Goal: Communication & Community: Answer question/provide support

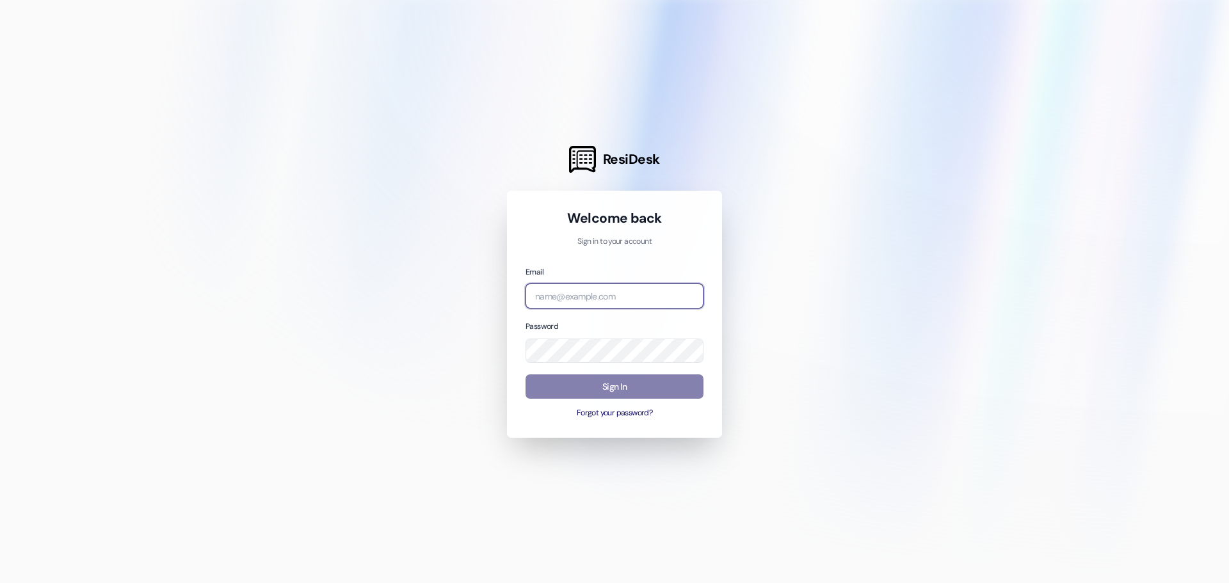
click at [614, 293] on input "email" at bounding box center [614, 295] width 178 height 25
click at [624, 241] on p "Sign in to your account" at bounding box center [614, 242] width 178 height 12
click at [608, 291] on input "email" at bounding box center [614, 295] width 178 height 25
type input "[PERSON_NAME][EMAIL_ADDRESS][PERSON_NAME][DOMAIN_NAME]"
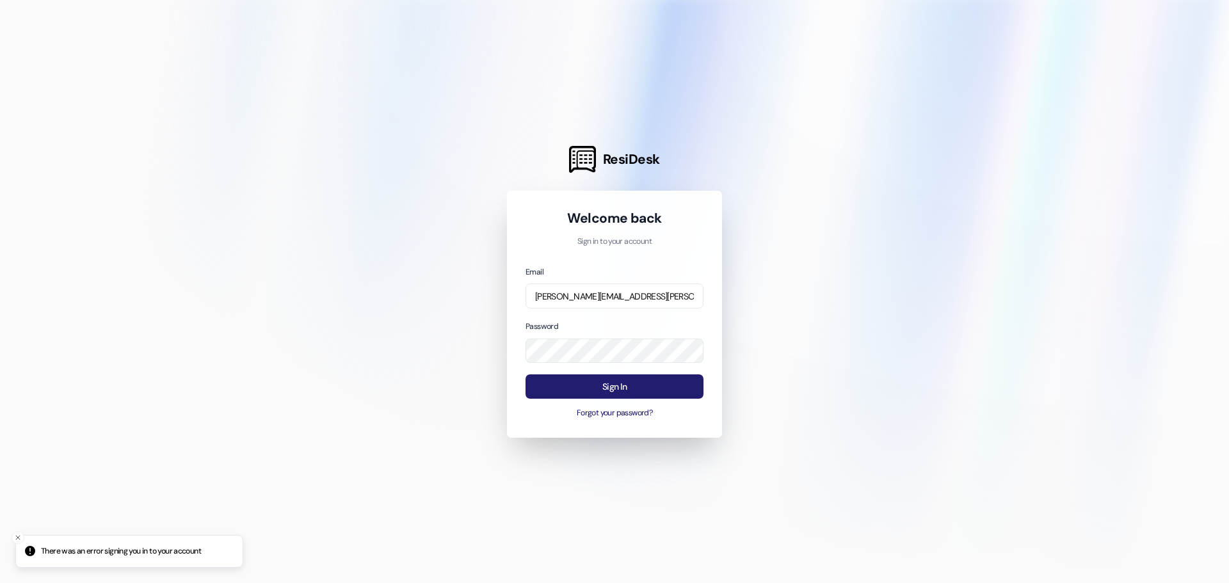
click at [630, 383] on button "Sign In" at bounding box center [614, 386] width 178 height 25
click at [627, 246] on p "Sign in to your account" at bounding box center [614, 242] width 178 height 12
click at [630, 242] on p "Sign in to your account" at bounding box center [614, 242] width 178 height 12
click at [602, 242] on p "Sign in to your account" at bounding box center [614, 242] width 178 height 12
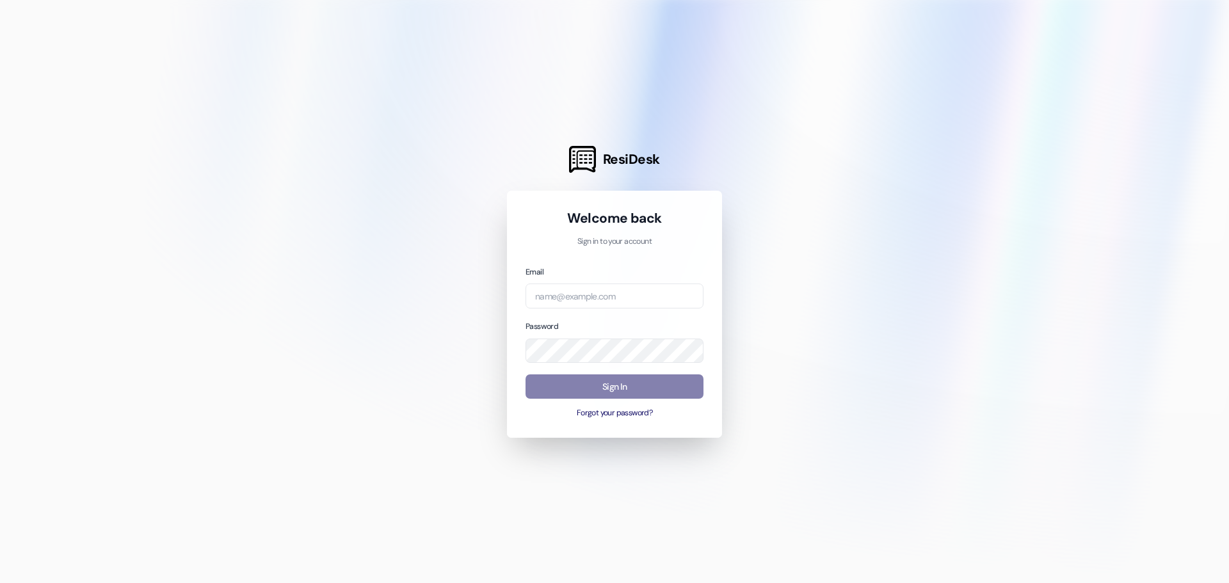
click at [612, 246] on p "Sign in to your account" at bounding box center [614, 242] width 178 height 12
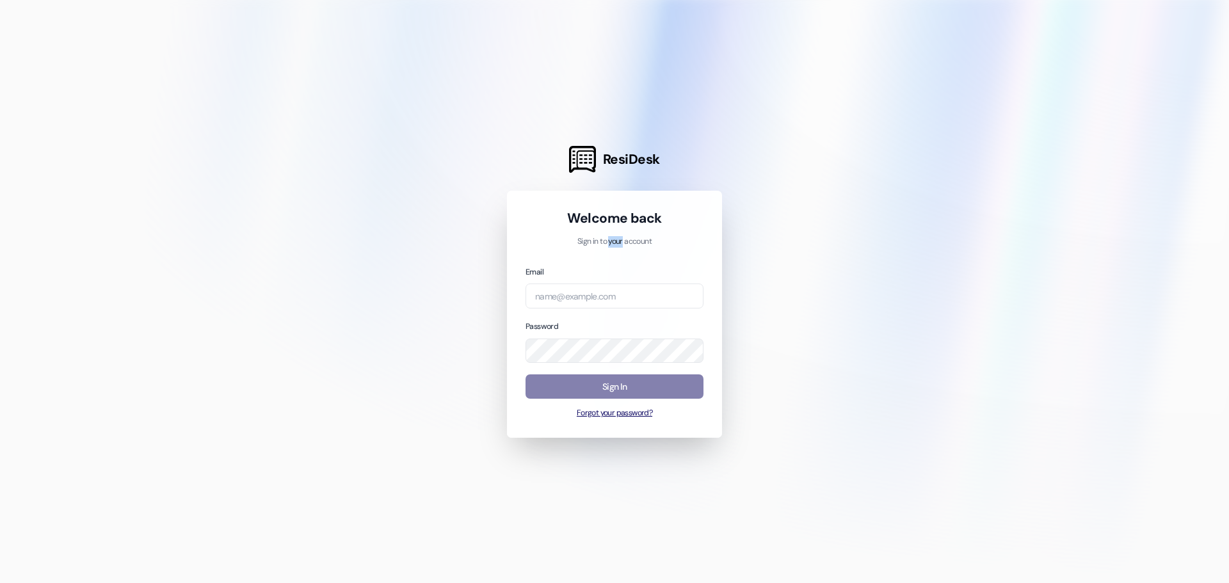
click at [623, 417] on button "Forgot your password?" at bounding box center [614, 414] width 178 height 12
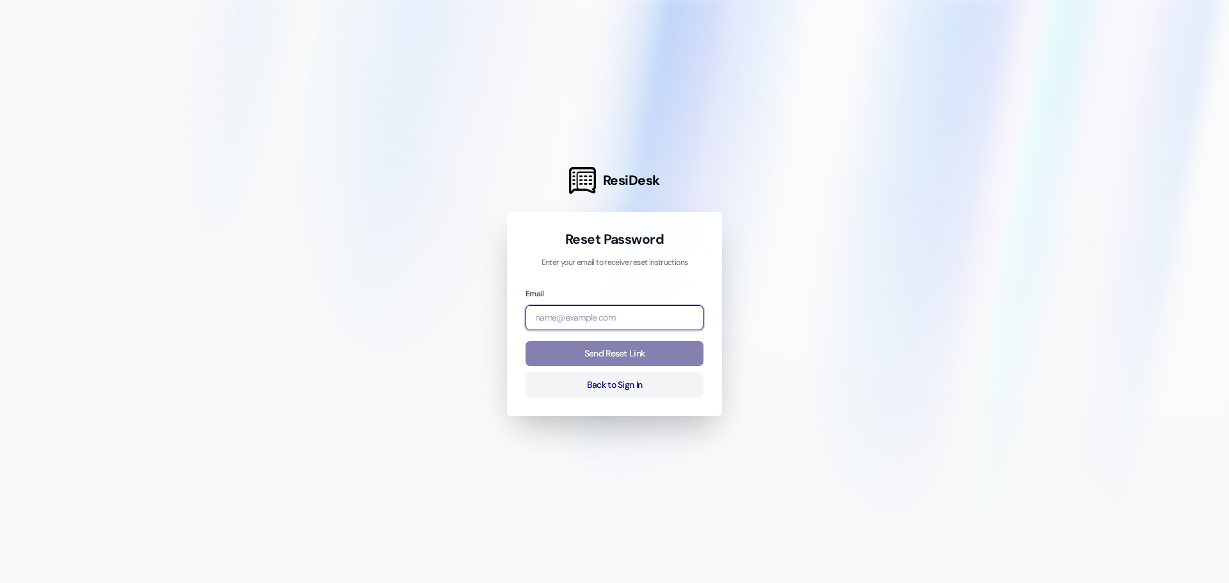
click at [585, 319] on input "email" at bounding box center [614, 317] width 178 height 25
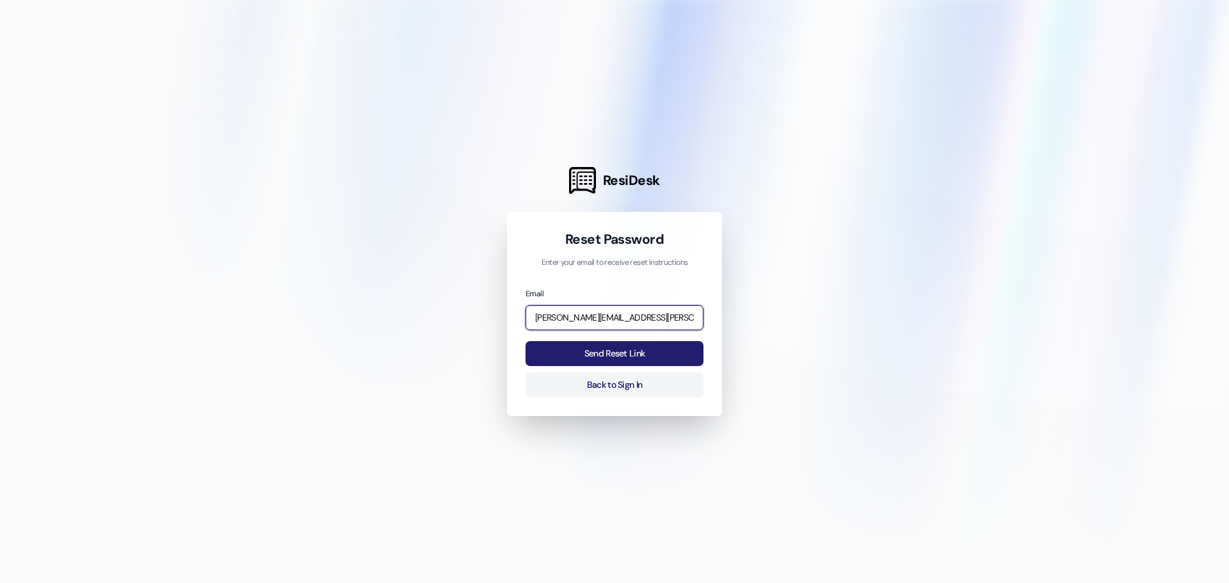
type input "[PERSON_NAME][EMAIL_ADDRESS][PERSON_NAME][DOMAIN_NAME]"
click at [676, 356] on button "Send Reset Link" at bounding box center [614, 353] width 178 height 25
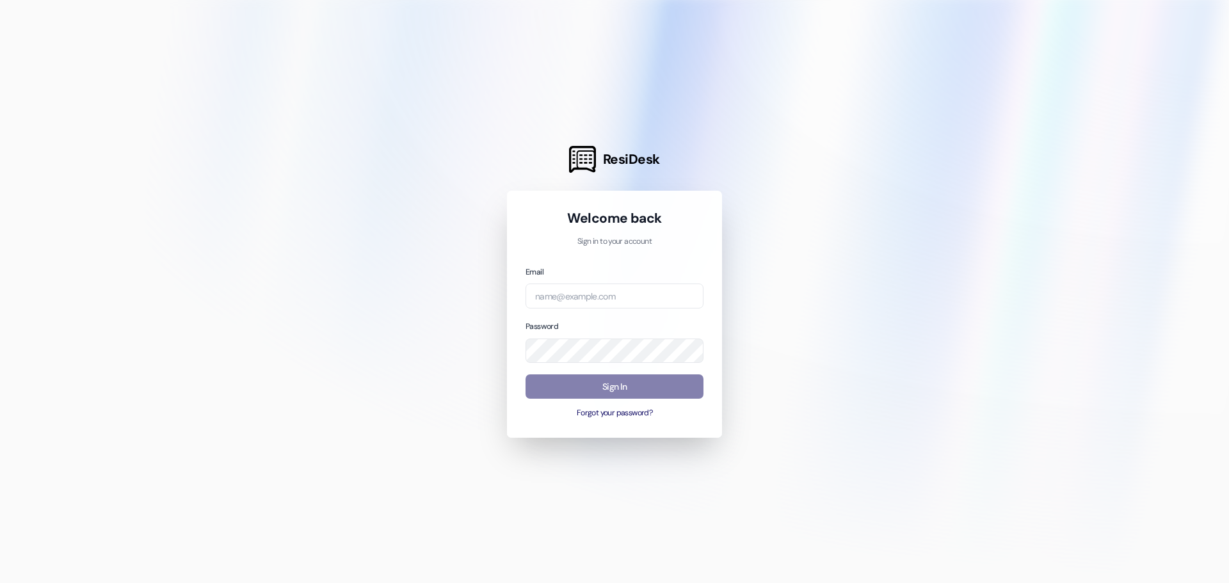
click at [622, 244] on p "Sign in to your account" at bounding box center [614, 242] width 178 height 12
click at [622, 242] on p "Sign in to your account" at bounding box center [614, 242] width 178 height 12
click at [958, 80] on div at bounding box center [614, 291] width 1229 height 583
click at [610, 299] on input "email" at bounding box center [614, 295] width 178 height 25
paste input "[PERSON_NAME][EMAIL_ADDRESS][PERSON_NAME][DOMAIN_NAME]"
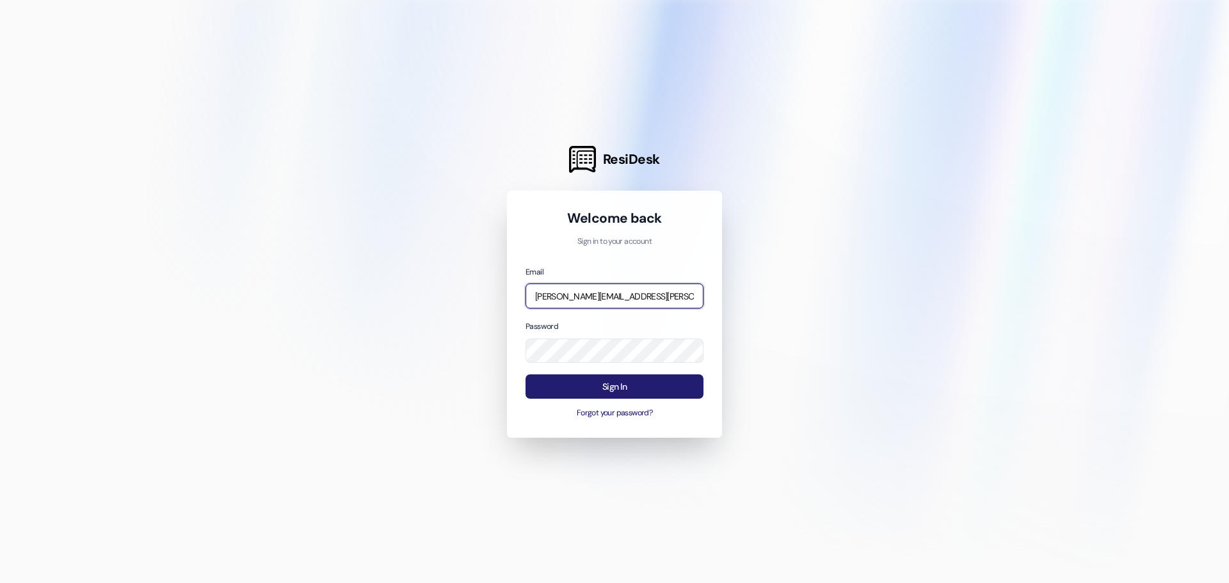
type input "[PERSON_NAME][EMAIL_ADDRESS][PERSON_NAME][DOMAIN_NAME]"
click at [634, 379] on button "Sign In" at bounding box center [614, 386] width 178 height 25
click at [668, 300] on input "[PERSON_NAME][EMAIL_ADDRESS][PERSON_NAME][DOMAIN_NAME]" at bounding box center [614, 295] width 178 height 25
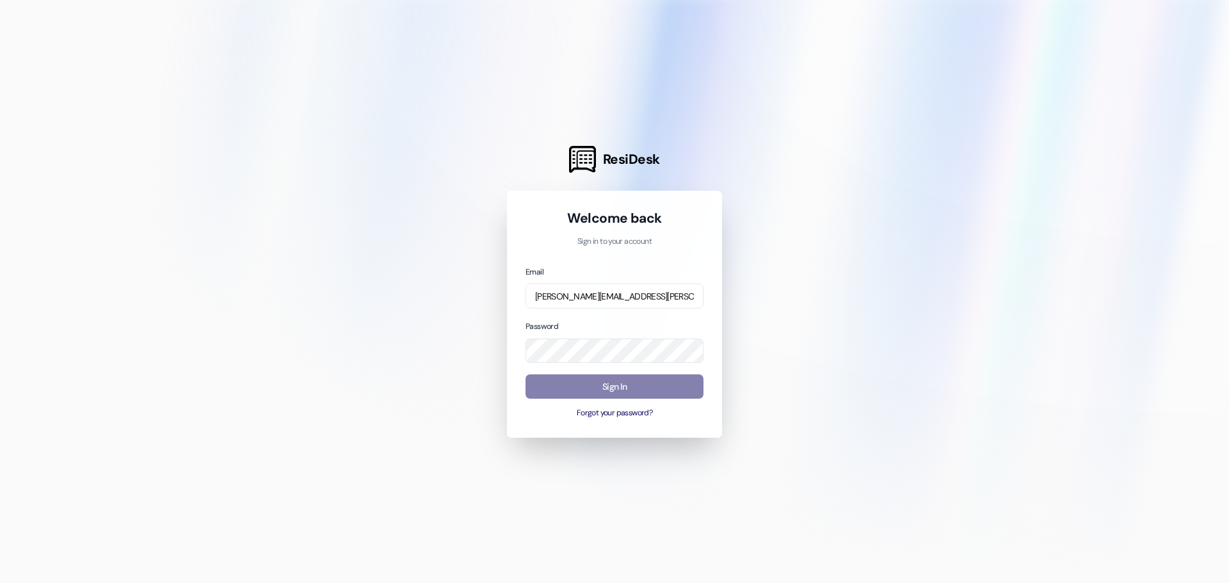
click at [619, 420] on div "Welcome back Sign in to your account Email [PERSON_NAME][EMAIL_ADDRESS][PERSON_…" at bounding box center [614, 314] width 215 height 247
click at [625, 415] on button "Forgot your password?" at bounding box center [614, 414] width 178 height 12
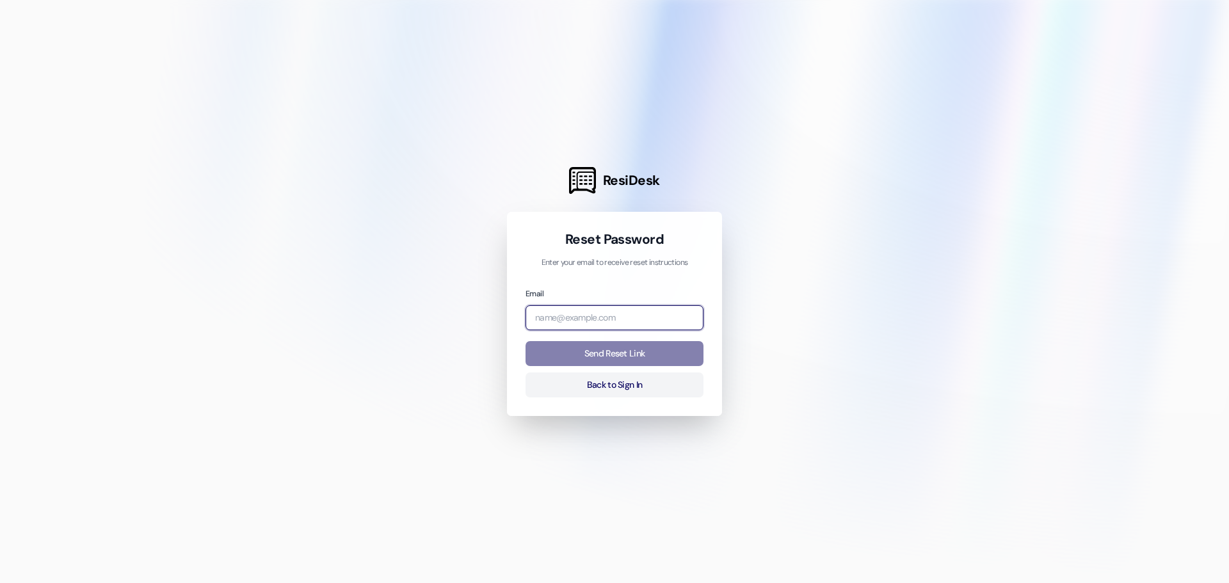
click at [589, 311] on input "email" at bounding box center [614, 317] width 178 height 25
paste input "[PERSON_NAME][EMAIL_ADDRESS][PERSON_NAME][DOMAIN_NAME]"
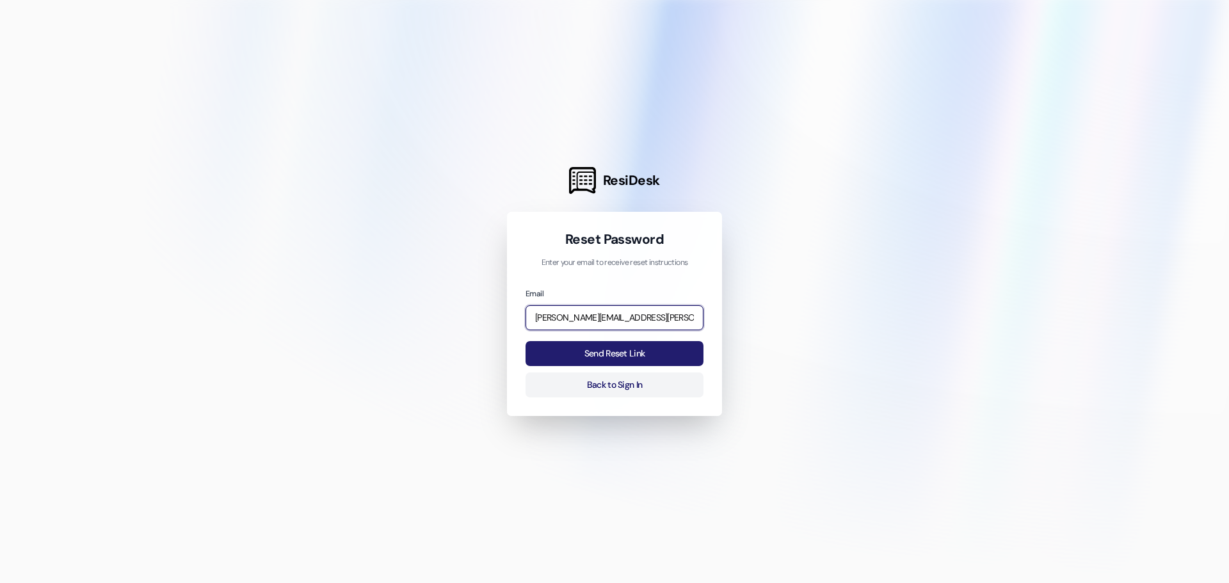
type input "[PERSON_NAME][EMAIL_ADDRESS][PERSON_NAME][DOMAIN_NAME]"
click at [593, 354] on button "Send Reset Link" at bounding box center [614, 353] width 178 height 25
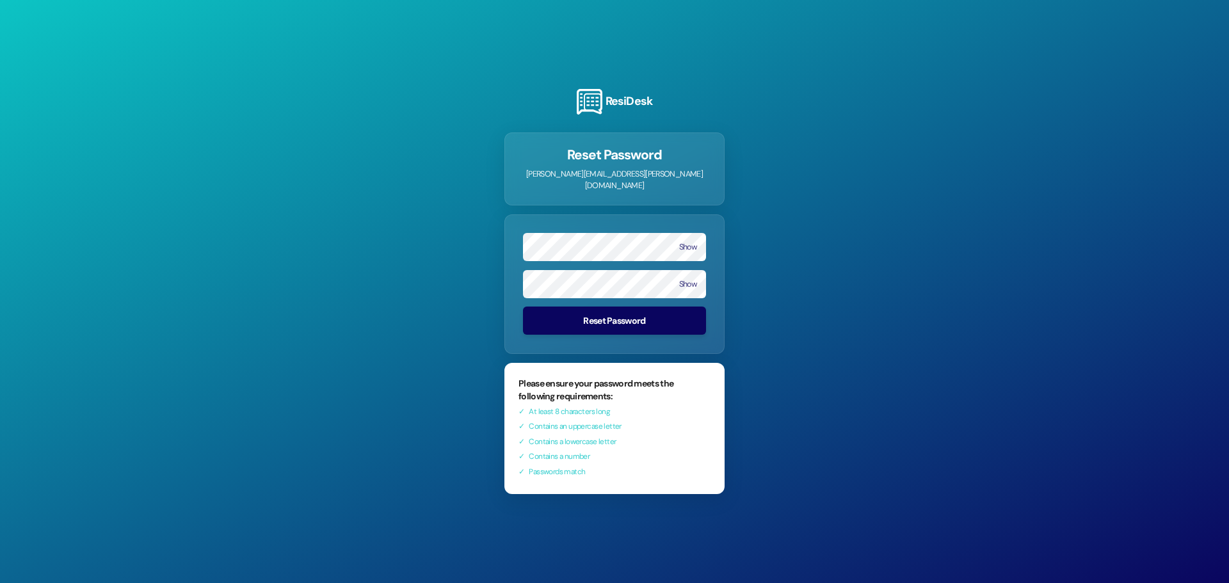
click at [637, 313] on button "Reset Password" at bounding box center [614, 321] width 183 height 28
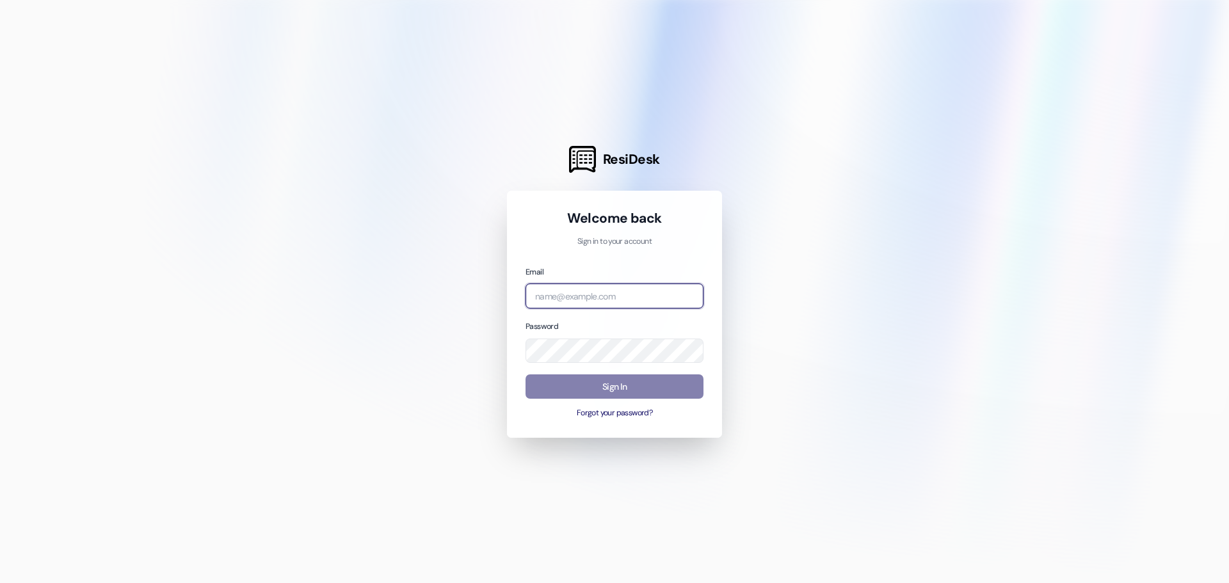
click at [610, 302] on input "email" at bounding box center [614, 295] width 178 height 25
type input "[PERSON_NAME][EMAIL_ADDRESS][PERSON_NAME][DOMAIN_NAME]"
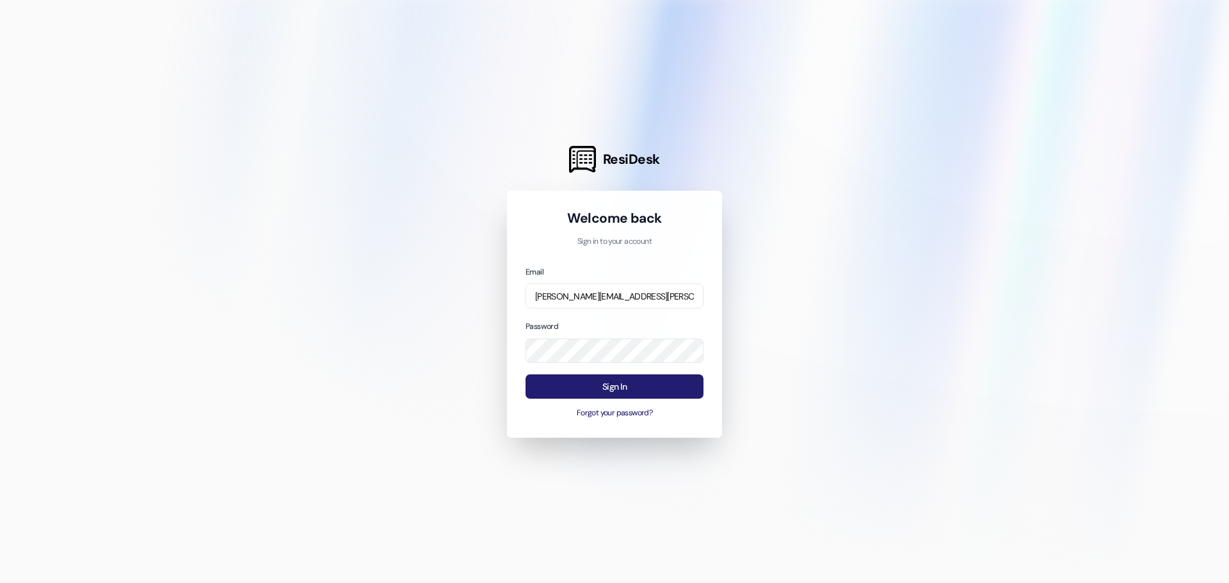
click at [603, 390] on button "Sign In" at bounding box center [614, 386] width 178 height 25
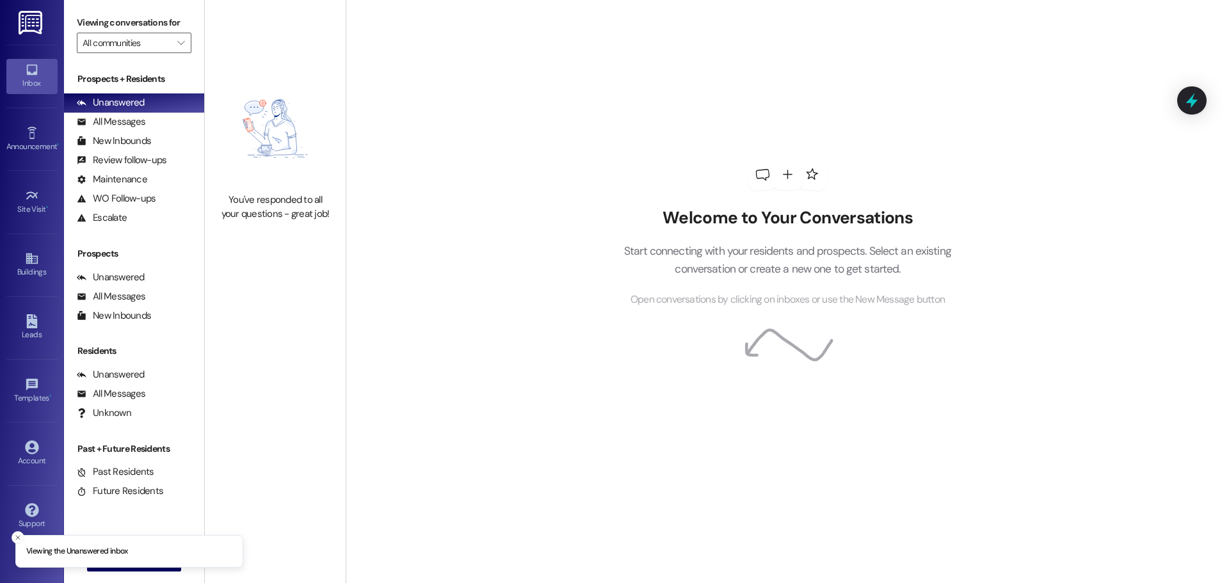
click at [170, 26] on label "Viewing conversations for" at bounding box center [134, 23] width 115 height 20
click at [175, 35] on span "" at bounding box center [181, 43] width 12 height 20
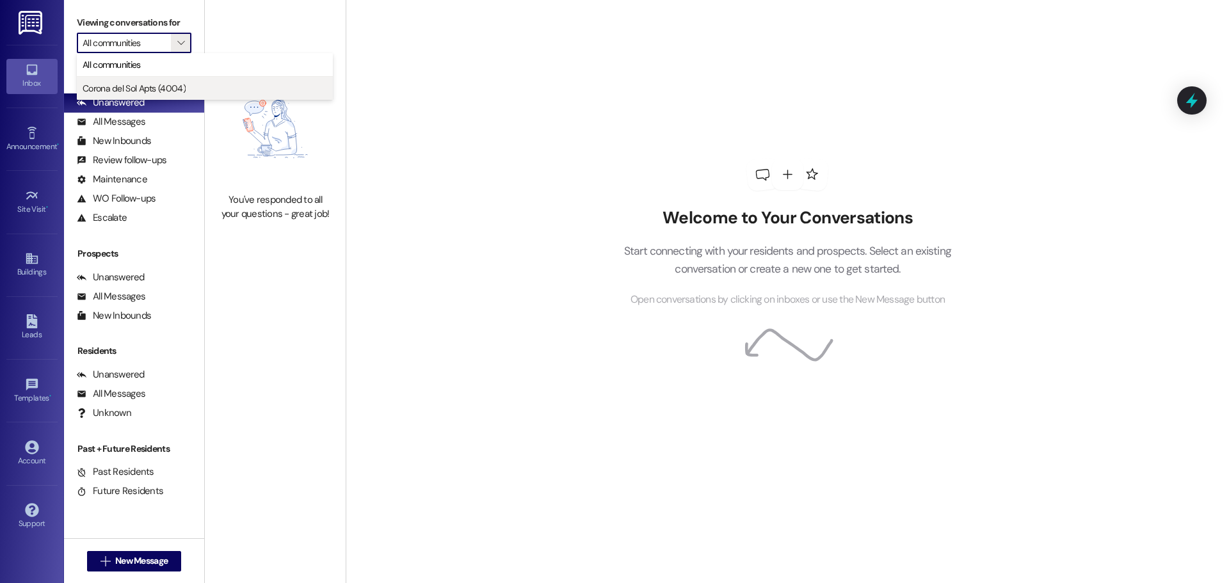
click at [159, 84] on span "Corona del Sol Apts (4004)" at bounding box center [134, 88] width 103 height 13
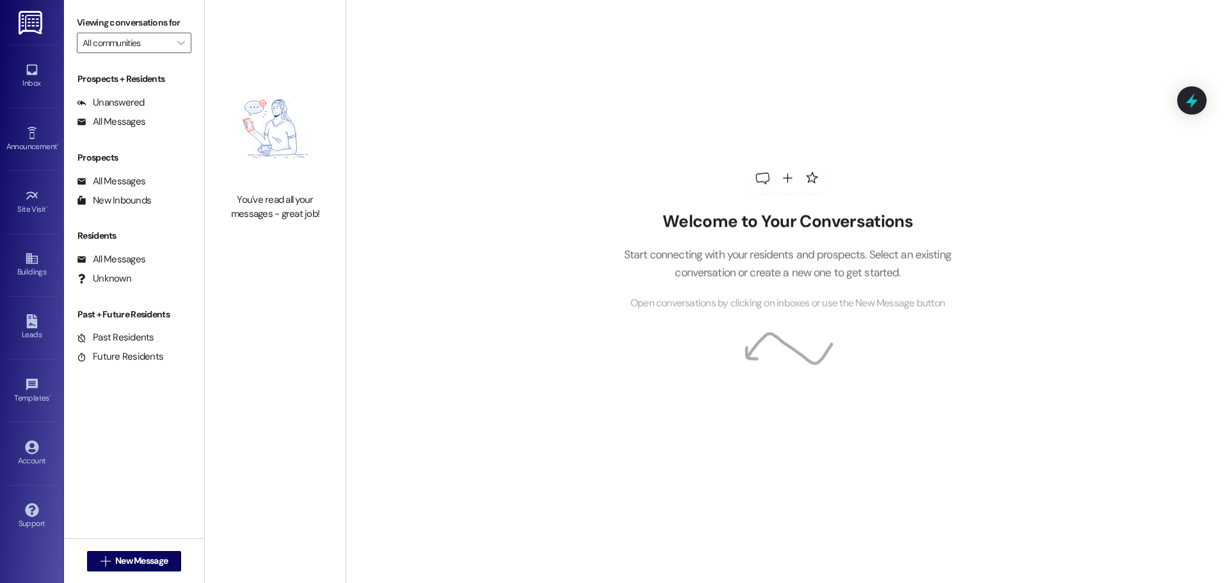
type input "Corona del Sol Apts (4004)"
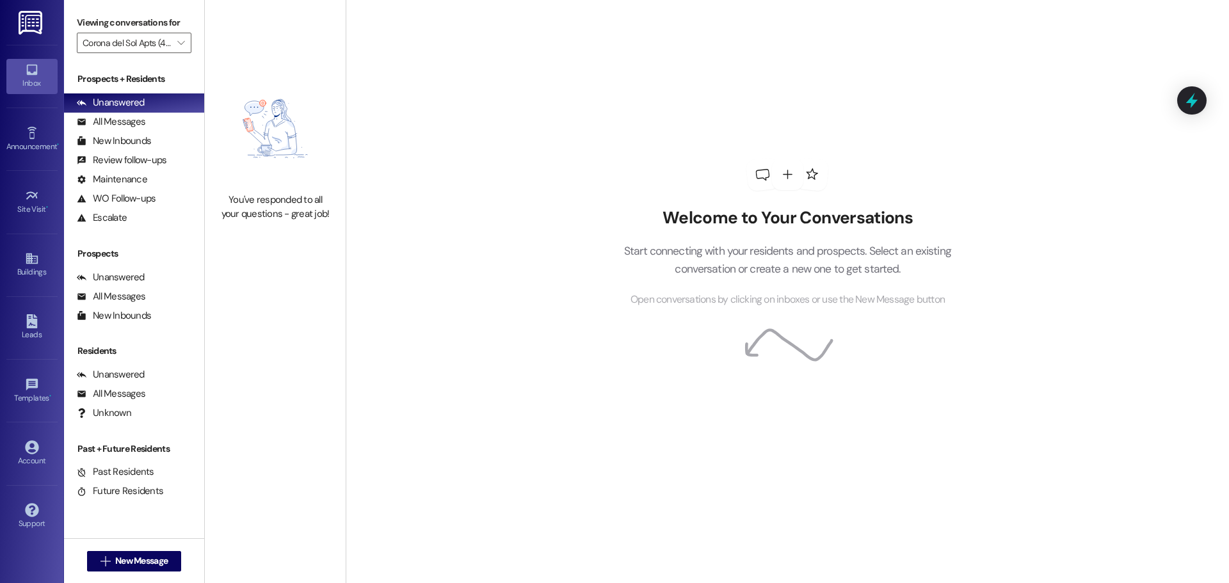
click at [42, 69] on link "Inbox" at bounding box center [31, 76] width 51 height 35
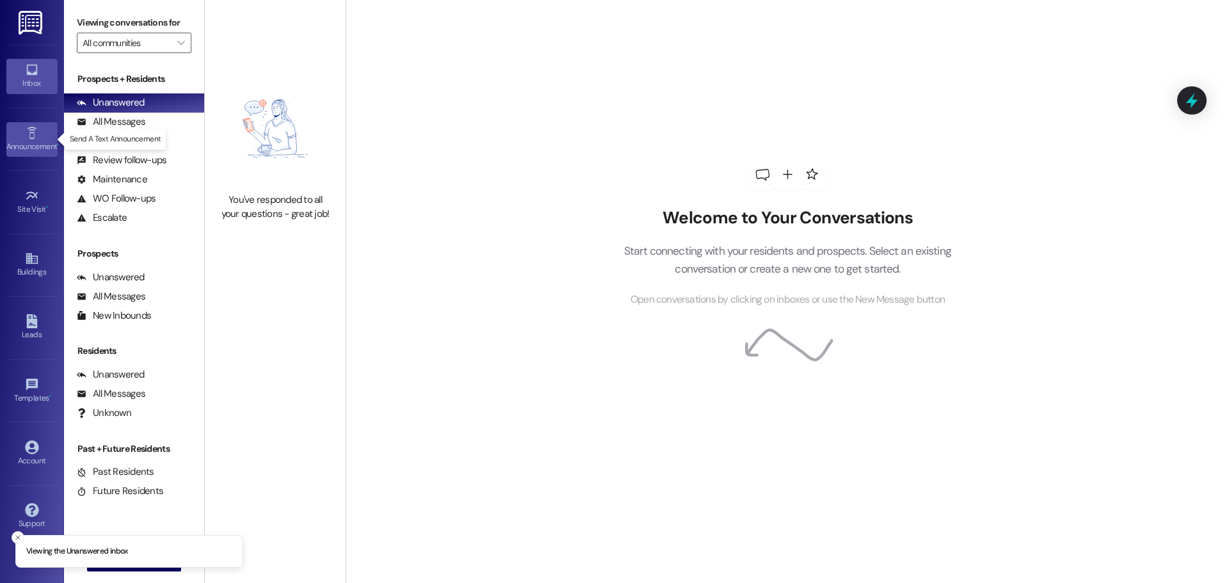
click at [33, 144] on div "Announcement •" at bounding box center [32, 146] width 64 height 13
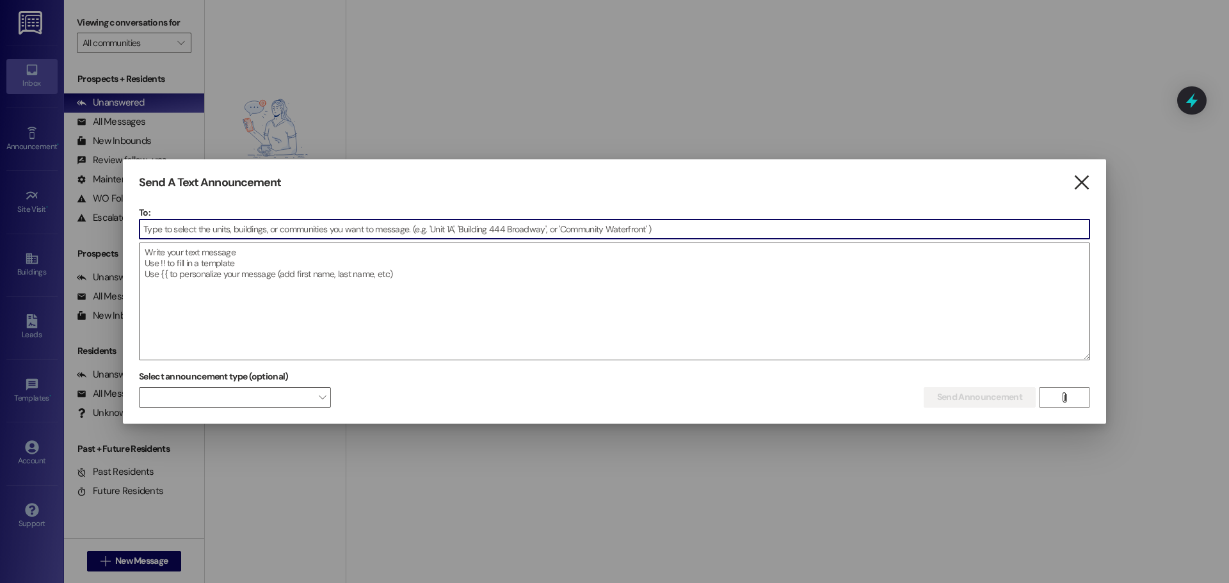
click at [1077, 182] on icon "" at bounding box center [1080, 182] width 17 height 13
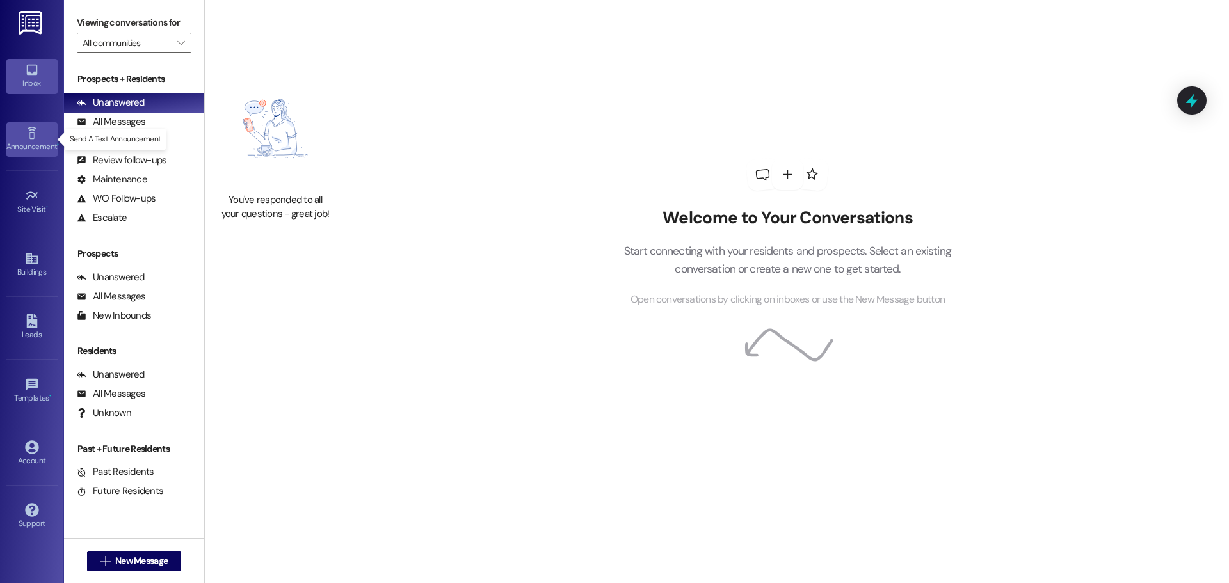
click at [30, 132] on icon at bounding box center [32, 133] width 14 height 14
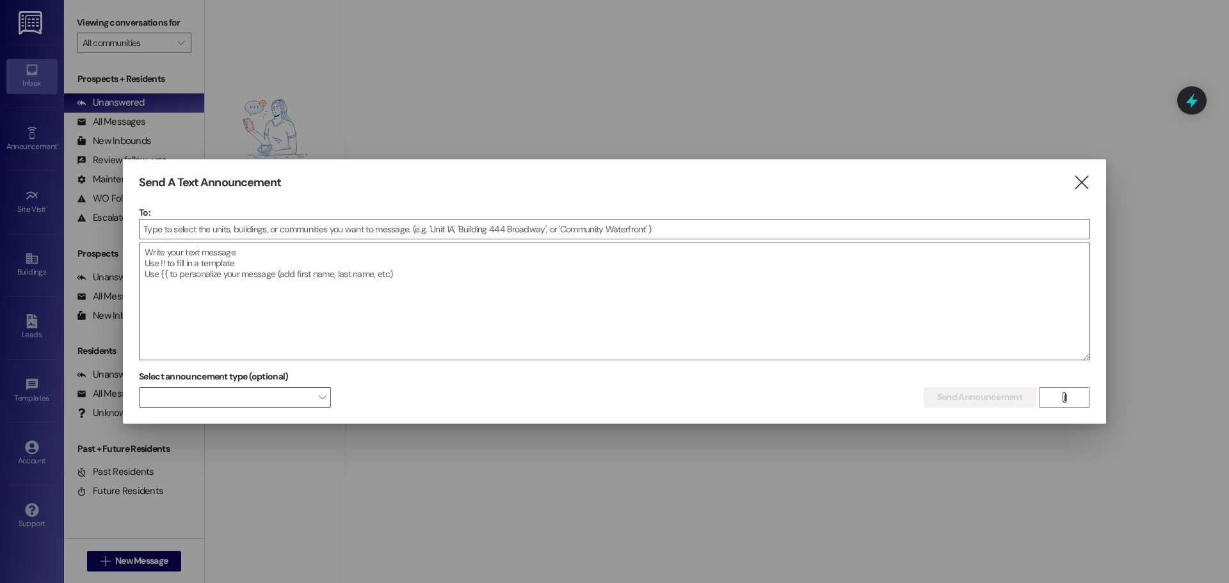
click at [1077, 180] on icon "" at bounding box center [1080, 182] width 17 height 13
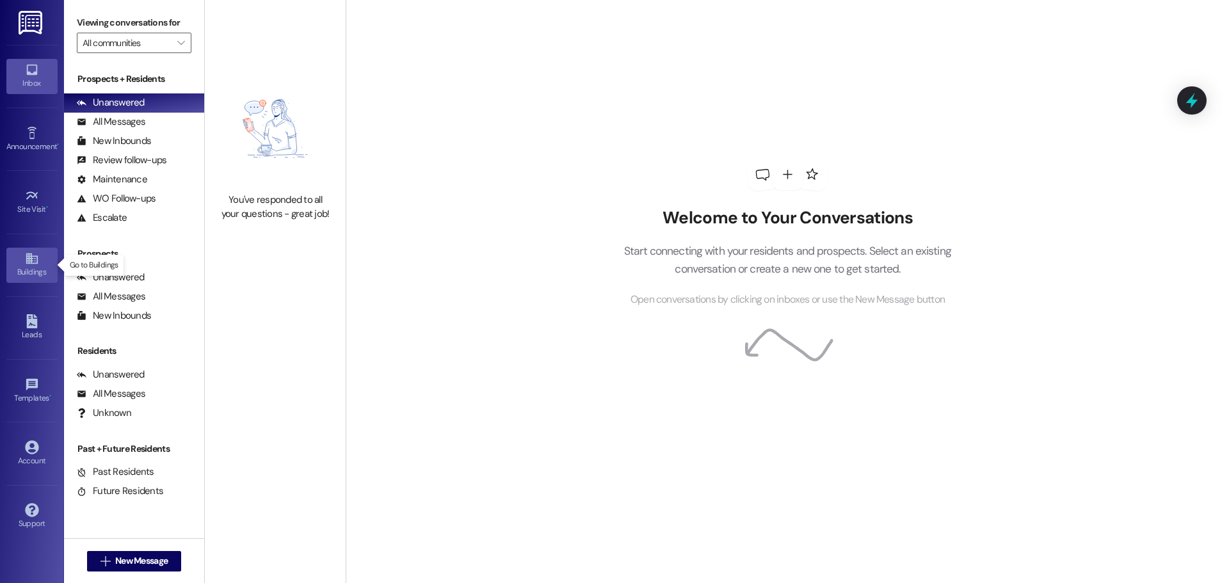
click at [33, 271] on div "Buildings" at bounding box center [32, 272] width 64 height 13
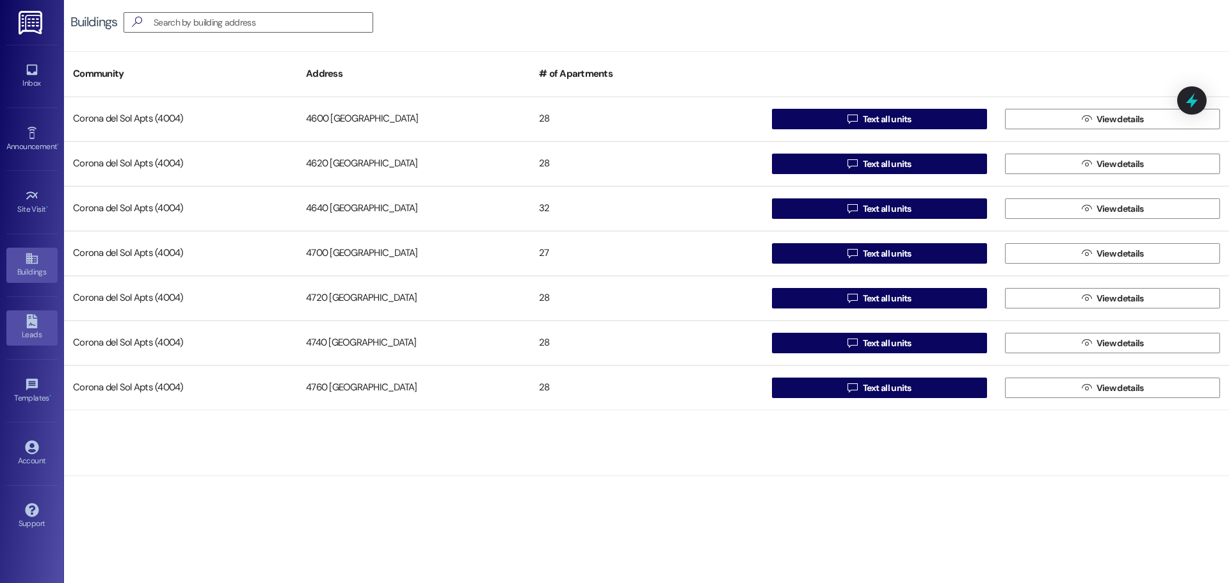
click at [36, 322] on icon at bounding box center [31, 321] width 11 height 14
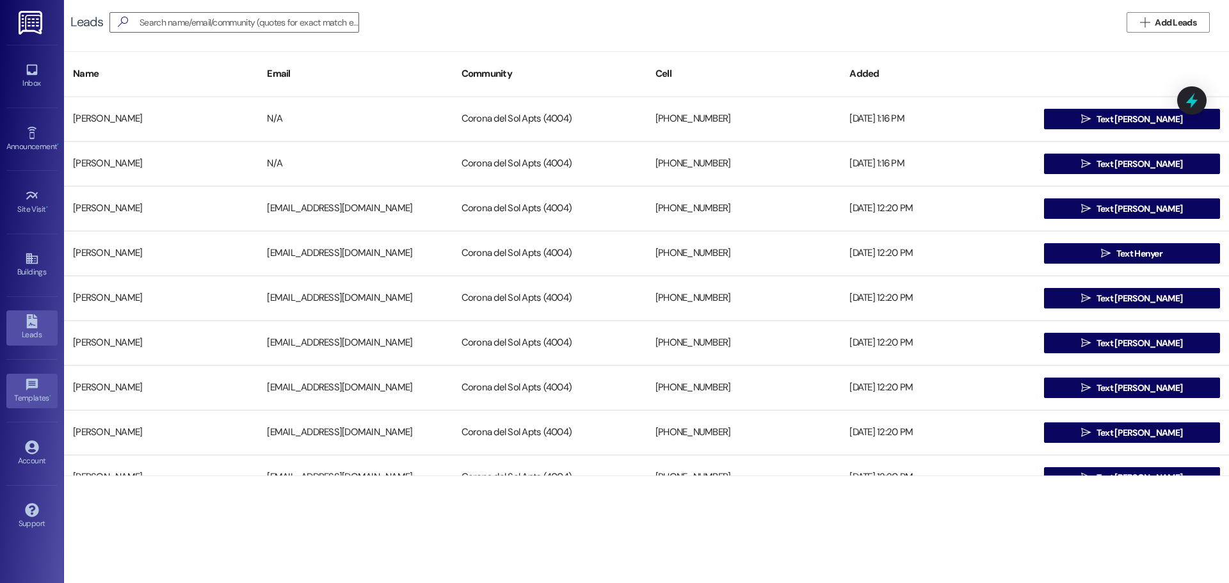
click at [35, 379] on icon at bounding box center [32, 384] width 12 height 12
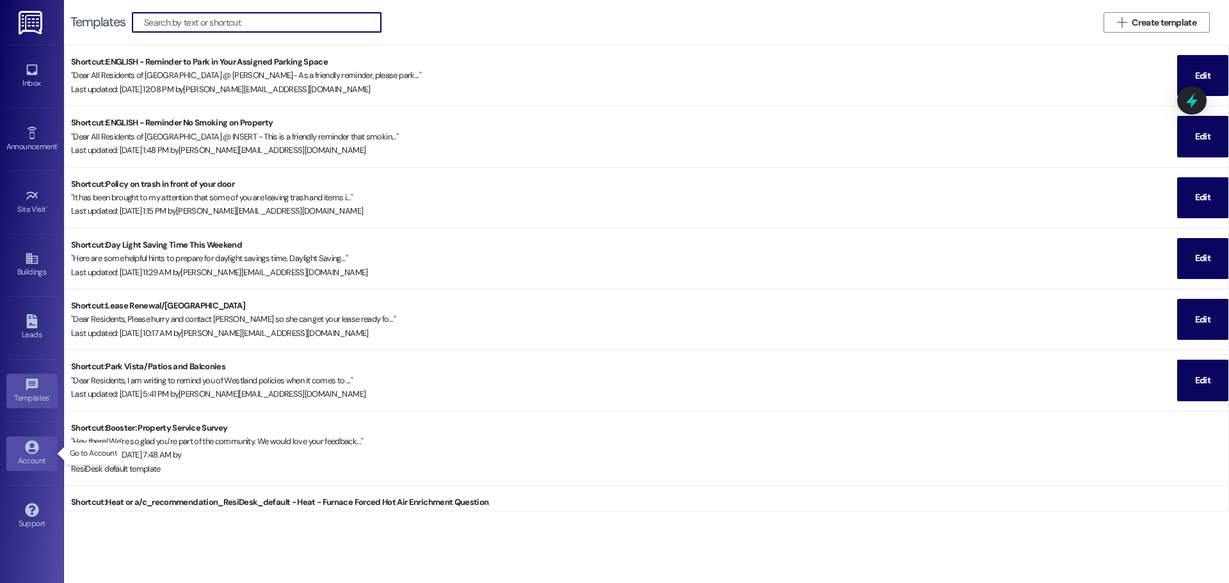
click at [36, 451] on icon at bounding box center [31, 446] width 13 height 13
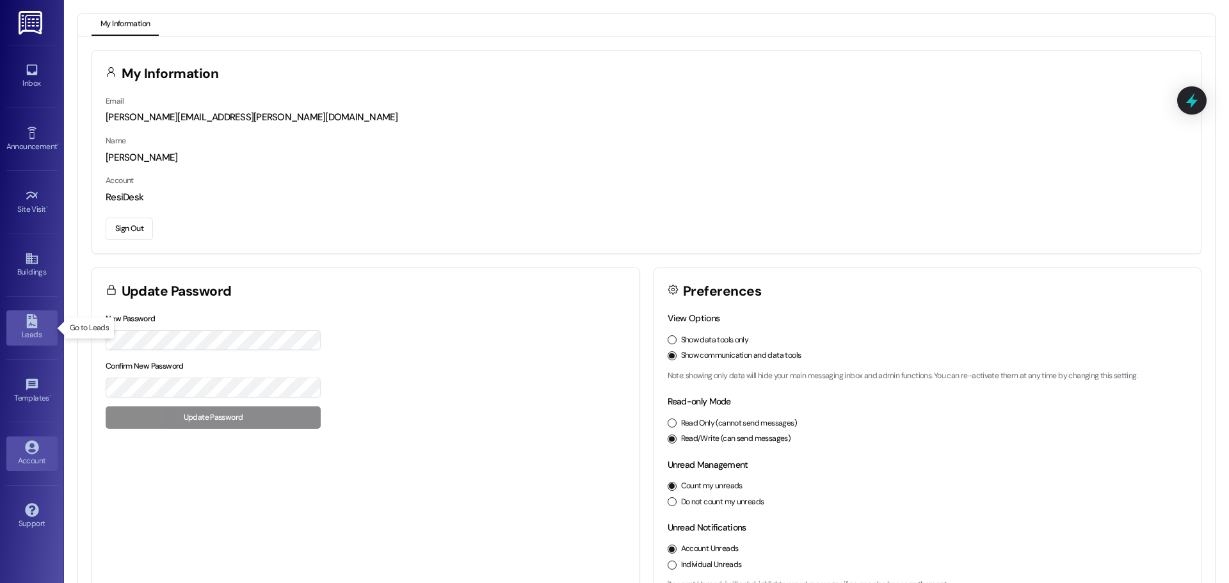
click at [28, 319] on icon at bounding box center [31, 321] width 11 height 14
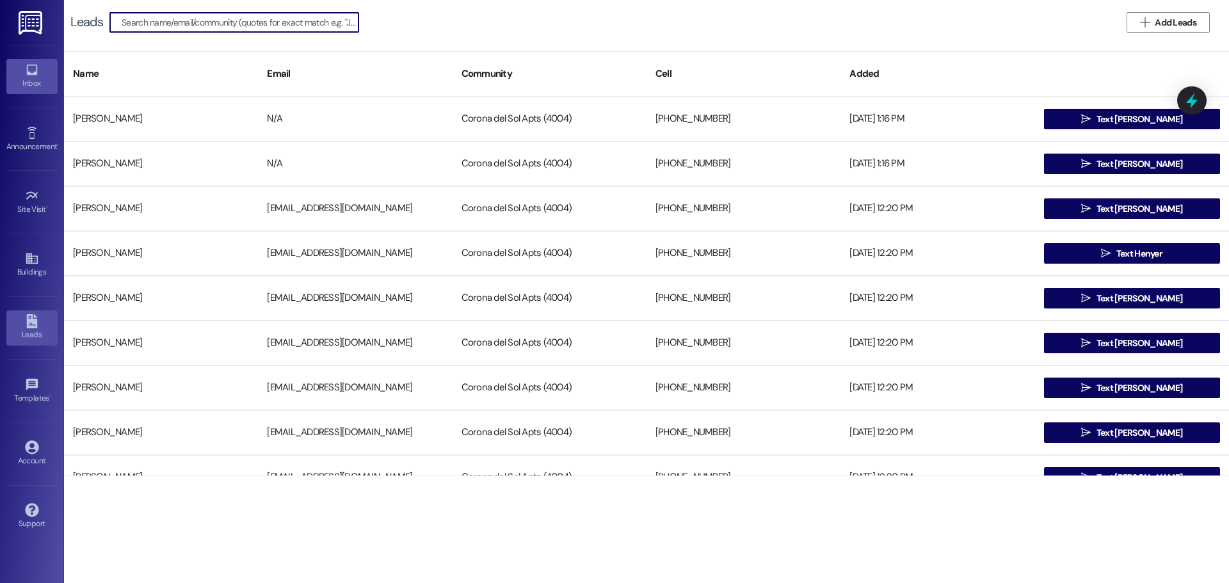
click at [22, 79] on div "Inbox" at bounding box center [32, 83] width 64 height 13
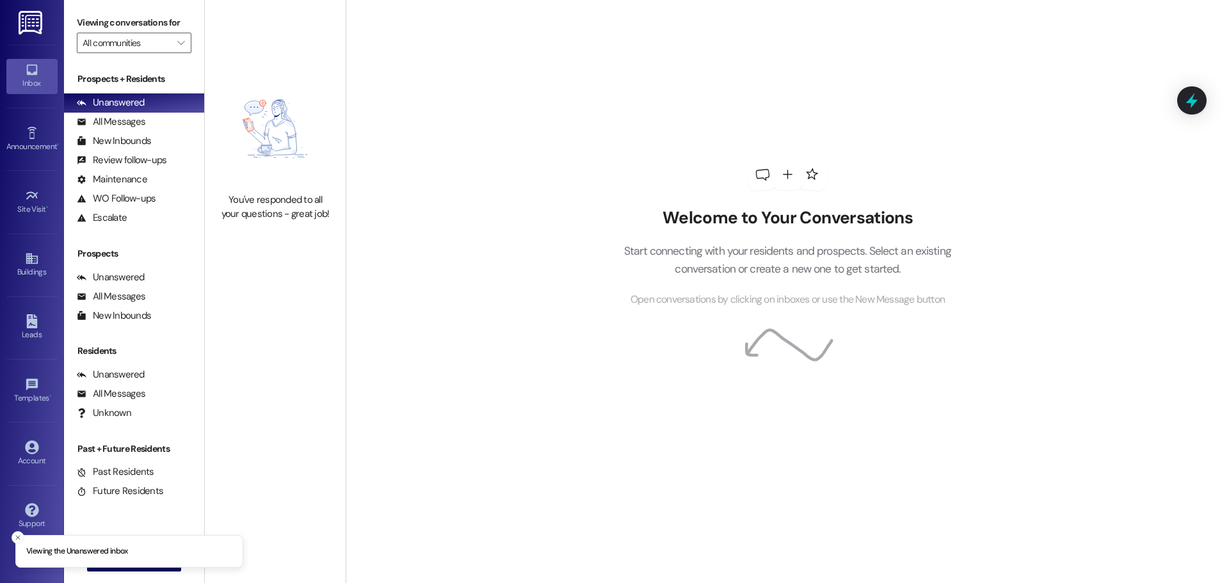
click at [36, 17] on img at bounding box center [32, 23] width 26 height 24
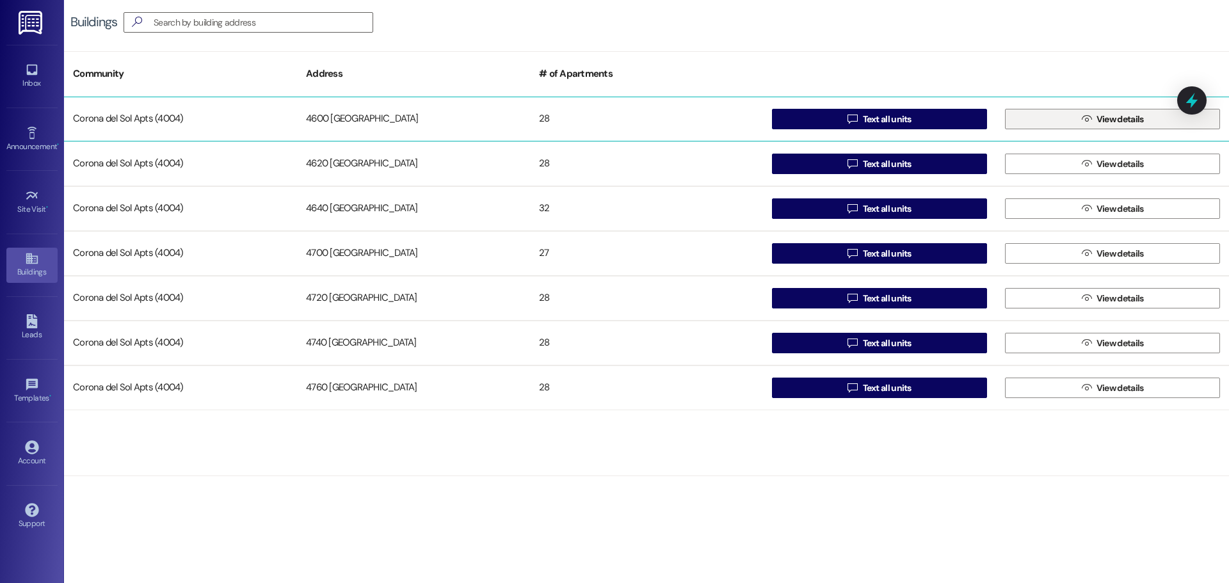
click at [1086, 126] on span " View details" at bounding box center [1112, 118] width 67 height 19
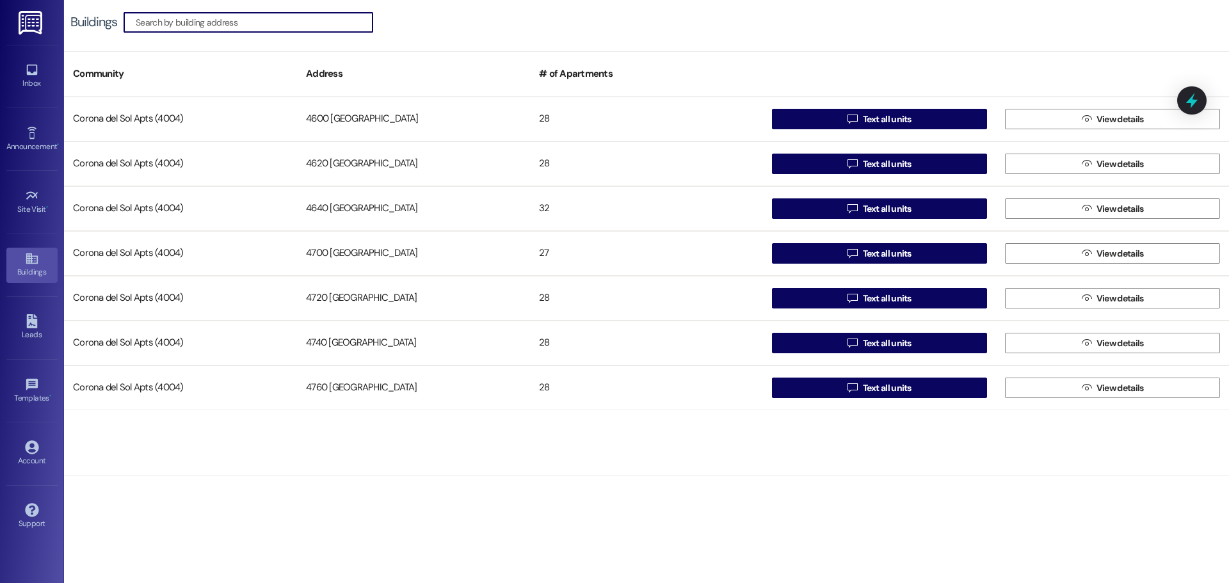
click at [731, 38] on div "Buildings " at bounding box center [646, 22] width 1165 height 45
click at [45, 66] on link "Inbox" at bounding box center [31, 76] width 51 height 35
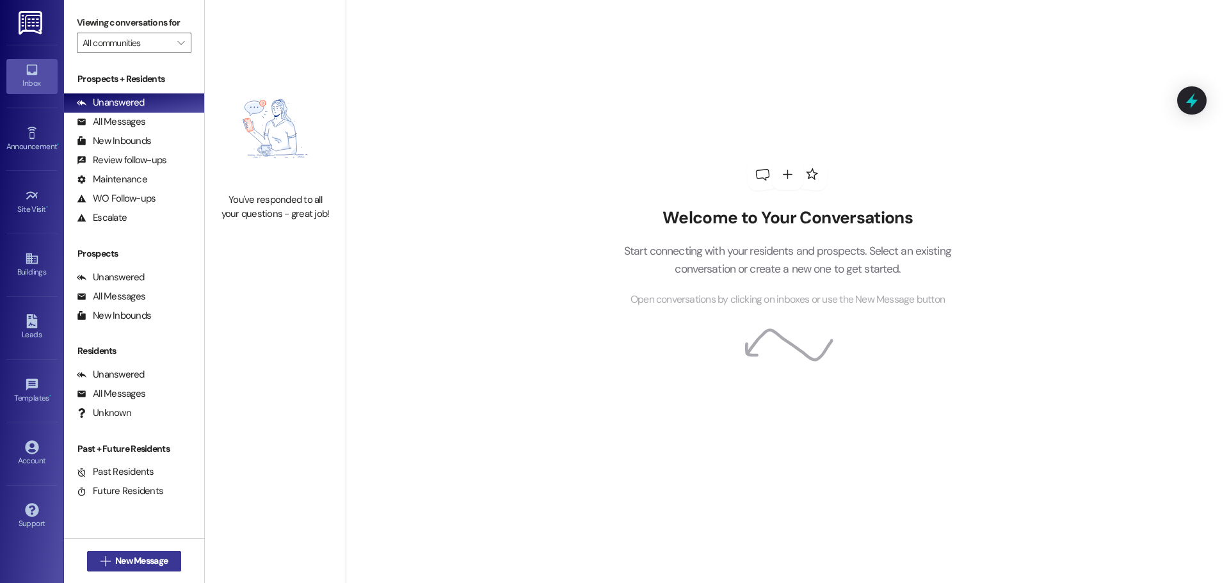
click at [115, 559] on span "New Message" at bounding box center [141, 560] width 52 height 13
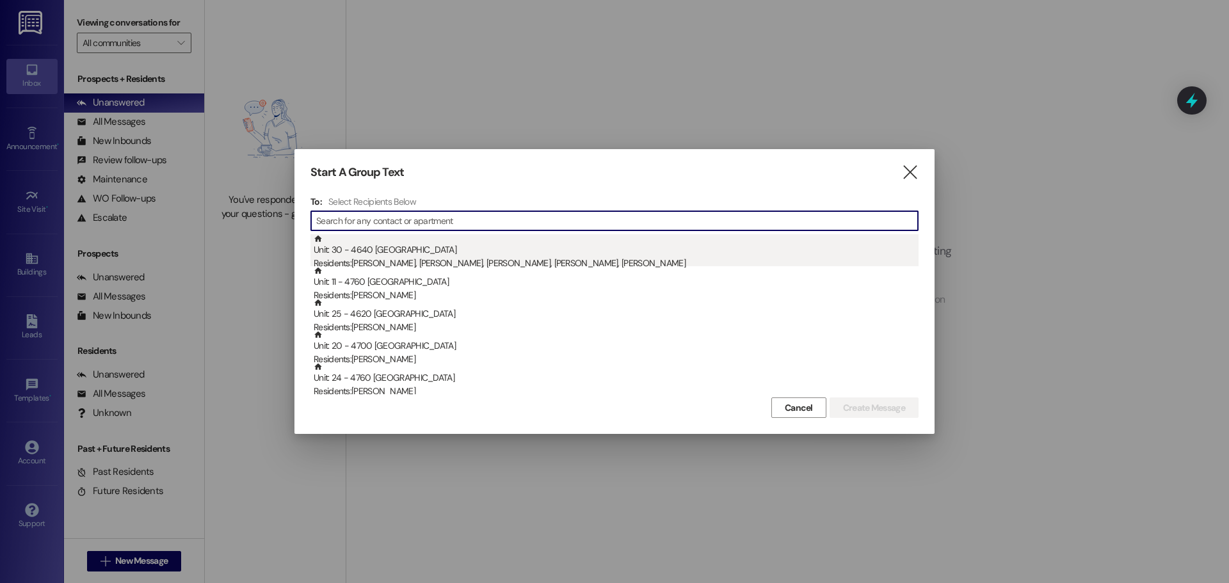
click at [419, 259] on div "Residents: Pablo Ochoa, Juan Rosales, Keyla Rosales Maldonado, Silvia Ochoa, Su…" at bounding box center [616, 263] width 605 height 13
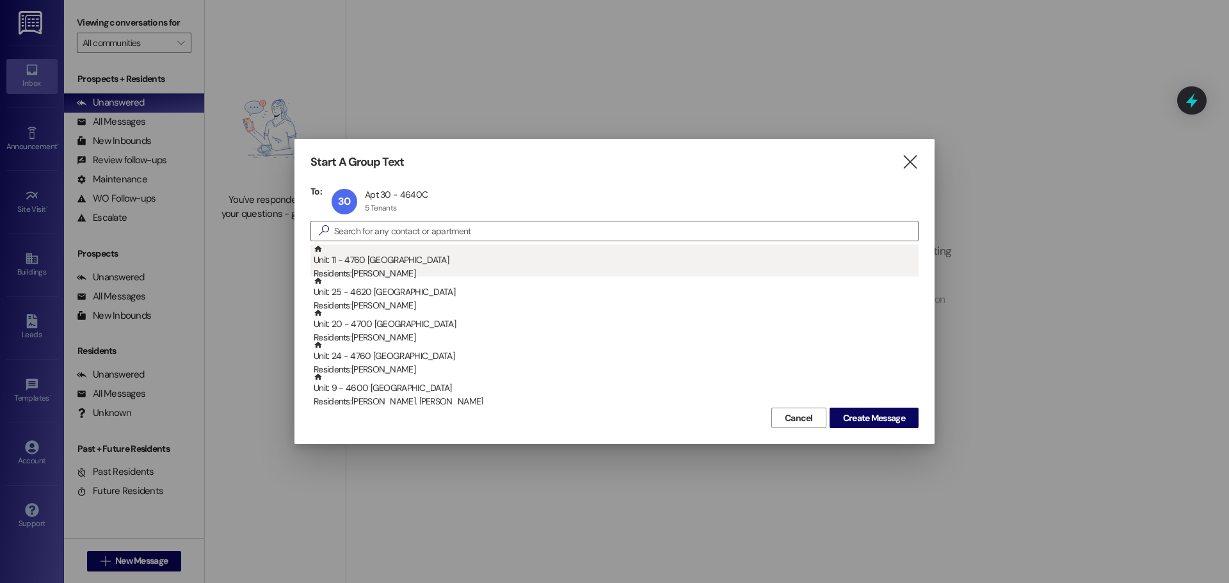
click at [509, 269] on div "Residents: Lee Braylock" at bounding box center [616, 273] width 605 height 13
click at [508, 269] on div "Residents: Javier Espinal" at bounding box center [616, 273] width 605 height 13
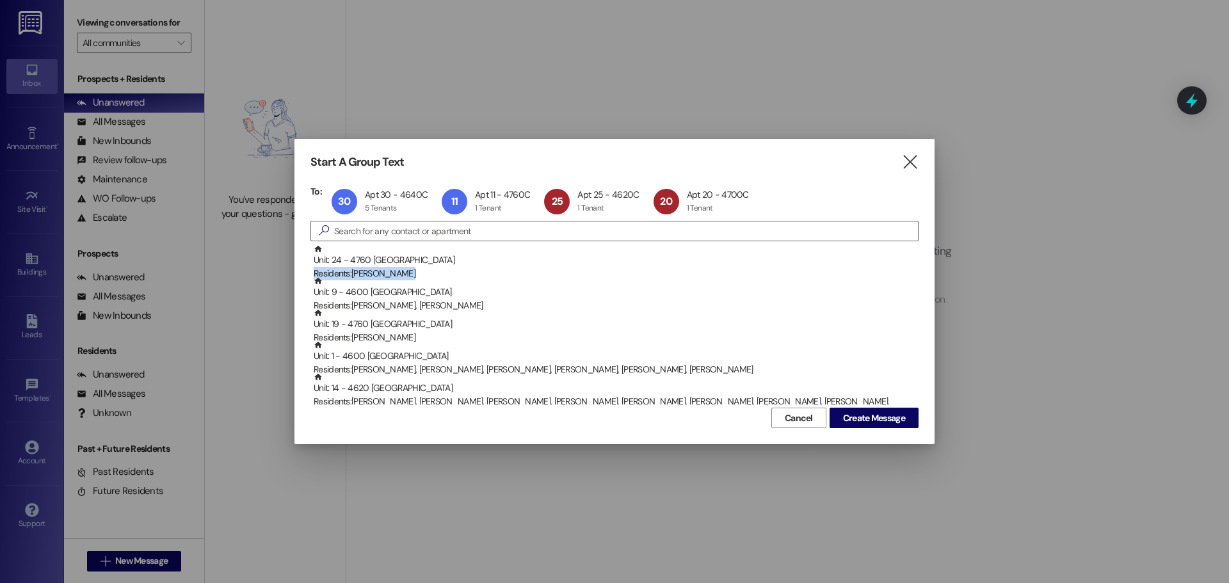
click at [508, 269] on div "Residents: Cynthia Perry" at bounding box center [616, 273] width 605 height 13
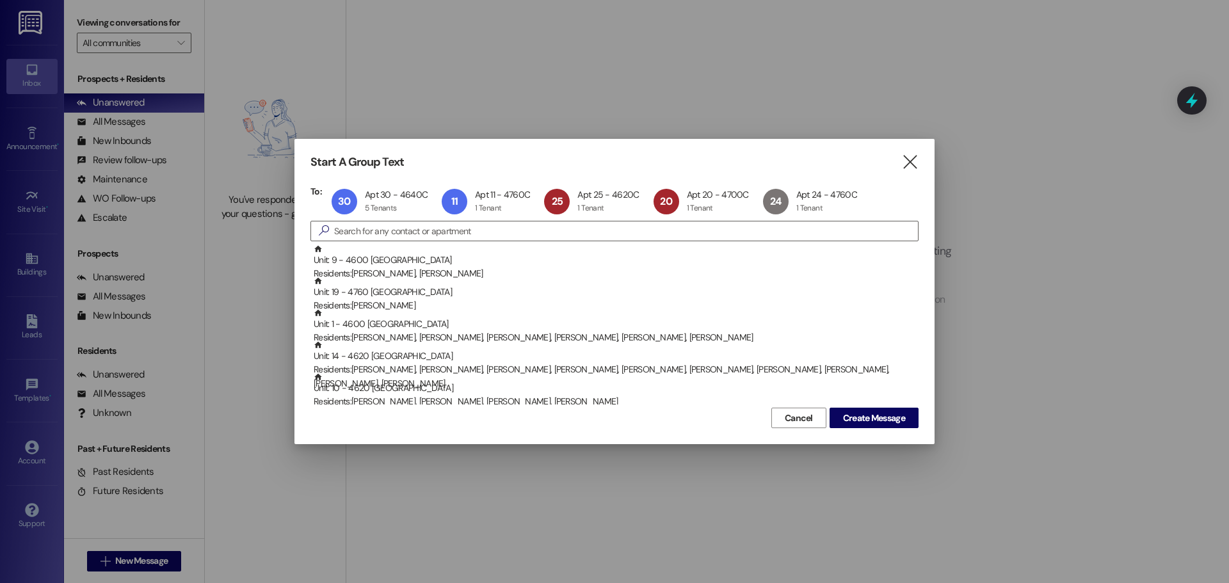
click at [508, 269] on div "Residents: Lisa Harper, Deborah Harper" at bounding box center [616, 273] width 605 height 13
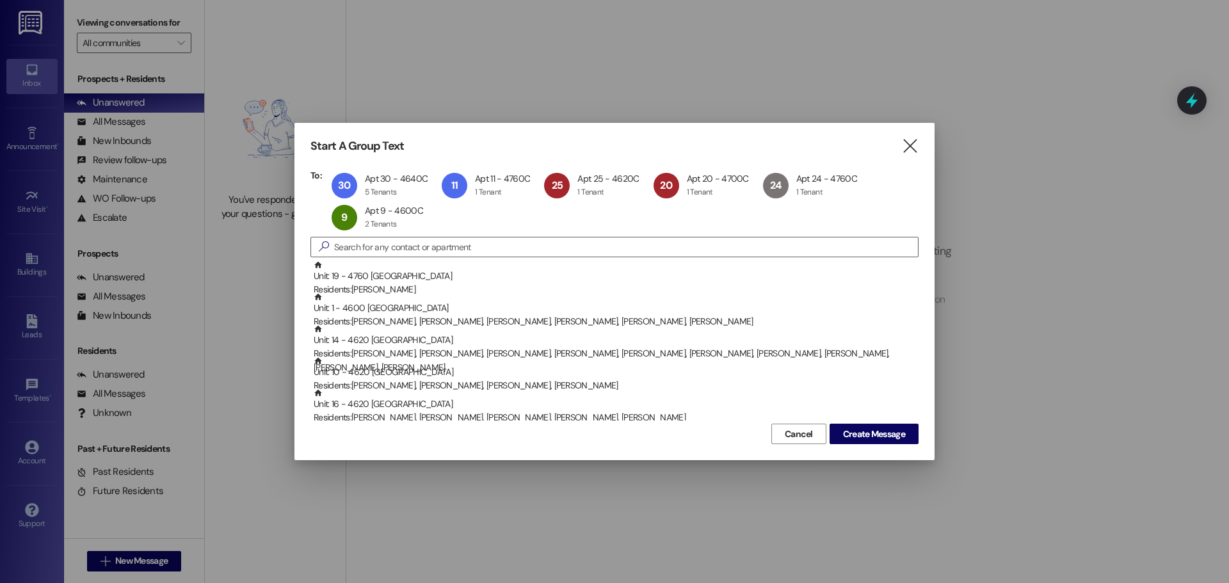
click at [508, 269] on div "Unit: 19 - 4760 Charleston Residents: Julie Ruiz" at bounding box center [616, 278] width 605 height 36
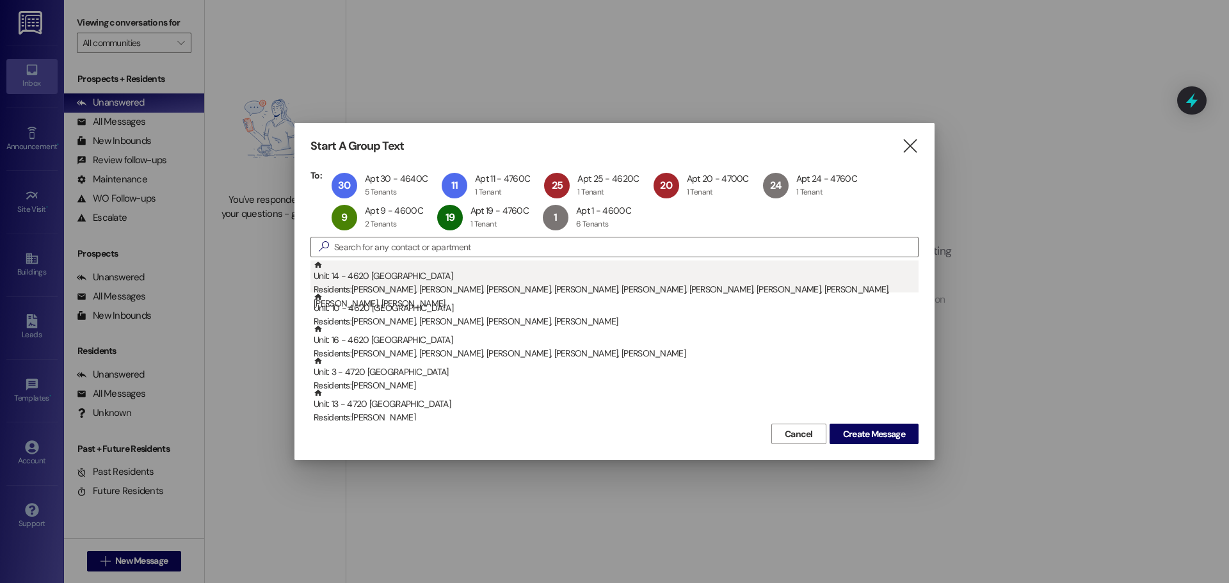
click at [505, 271] on div "Unit: 14 - 4620 Charleston Residents: Elizabeth Adams, Jer'Marria Wright, Jeana…" at bounding box center [616, 285] width 605 height 50
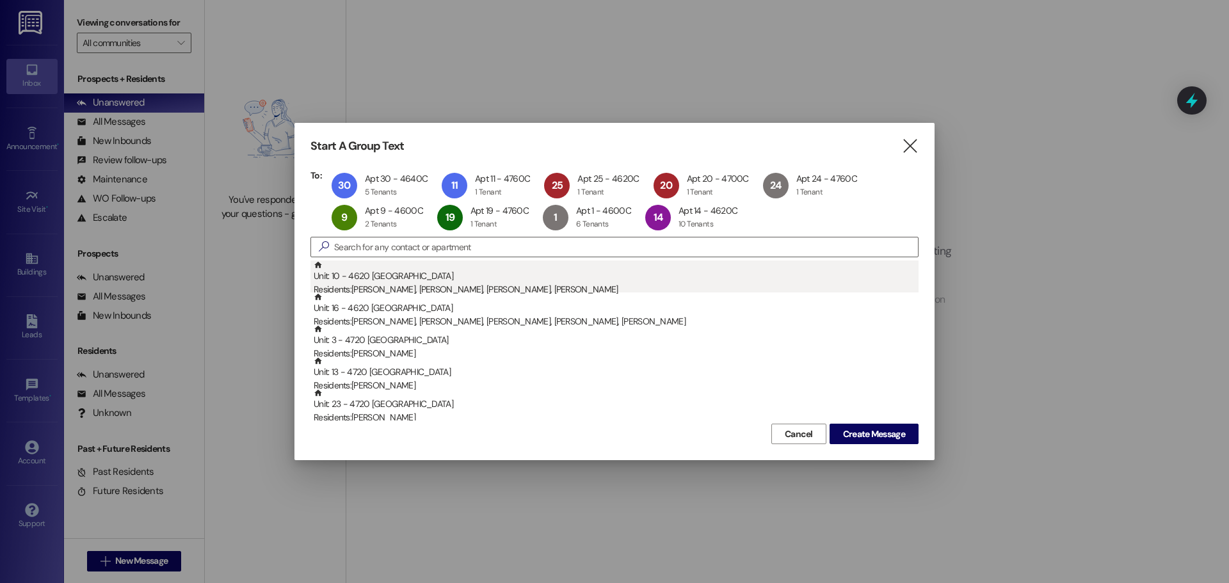
click at [502, 280] on div "Unit: 10 - 4620 Charleston Residents: Allena Alasad, Jaden Hall, Jaden Hall, Ja…" at bounding box center [616, 278] width 605 height 36
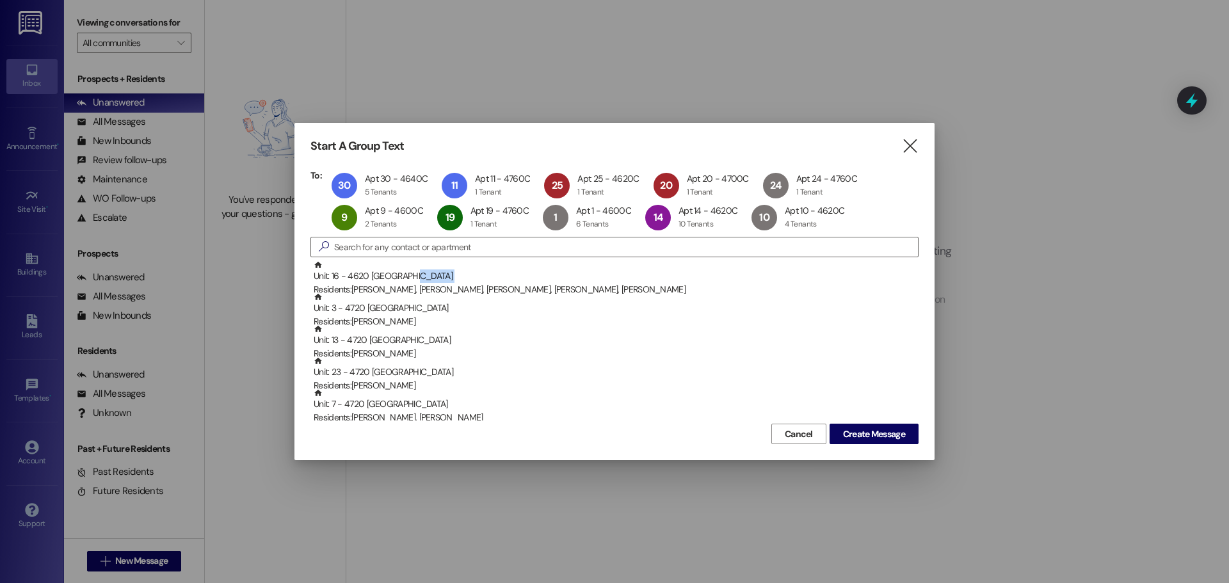
click at [502, 280] on div "Unit: 16 - 4620 Charleston Residents: Irene Martinez, Jessica Navar, Manuel Nav…" at bounding box center [616, 278] width 605 height 36
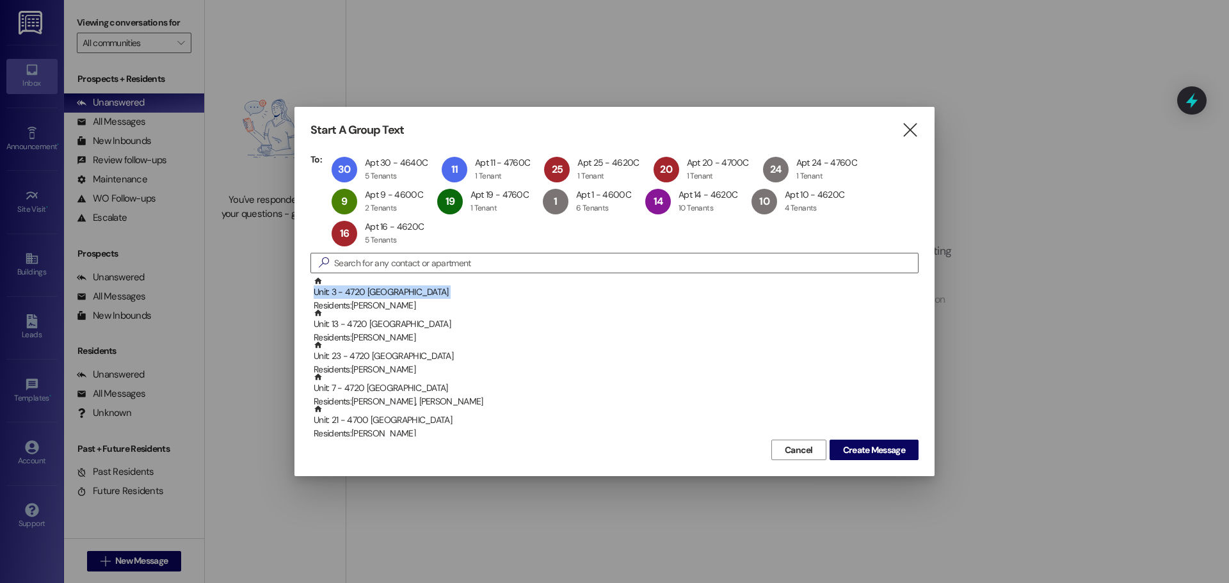
click at [502, 280] on div "Unit: 3 - 4720 Charleston Residents: Paulette Carradine" at bounding box center [616, 294] width 605 height 36
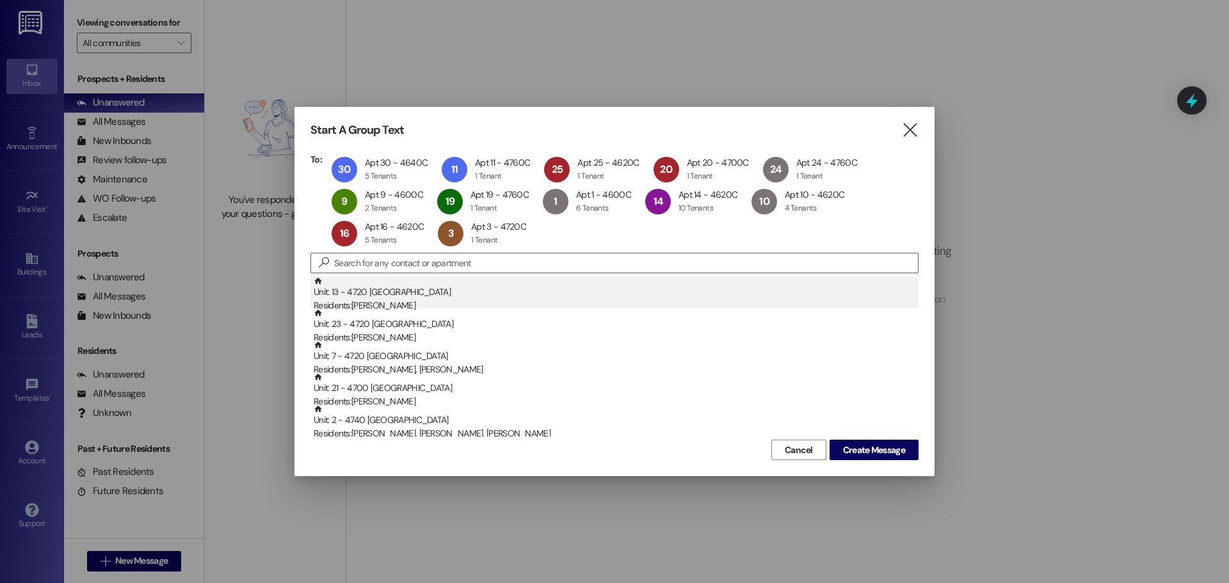
click at [502, 294] on div "Unit: 13 - 4720 Charleston Residents: Kyrha Jordan" at bounding box center [616, 294] width 605 height 36
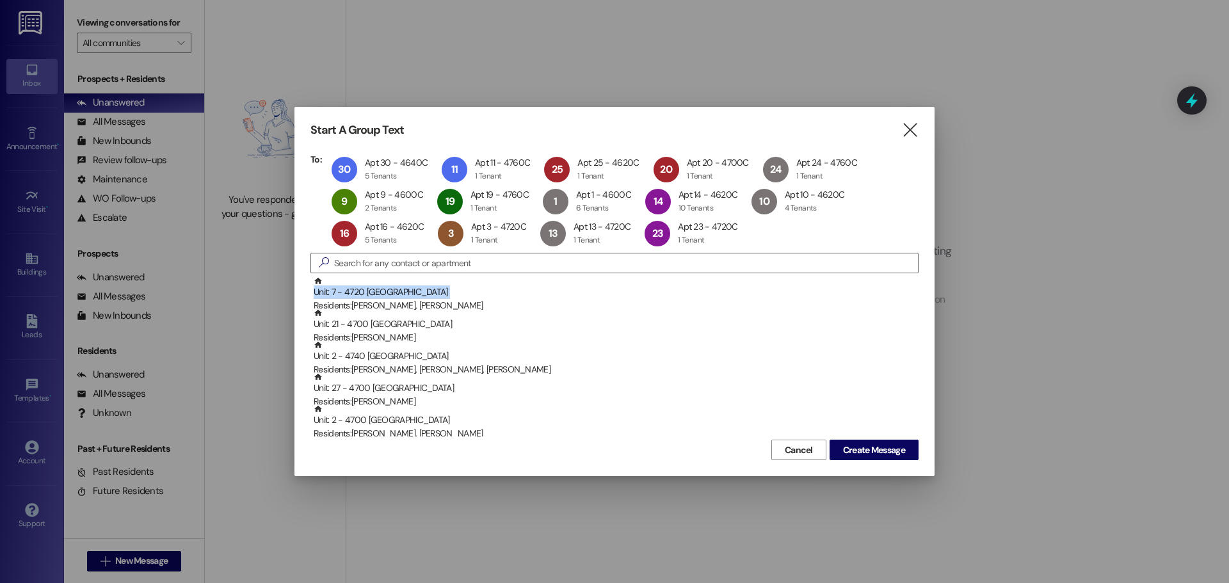
click at [502, 294] on div "Unit: 7 - 4720 Charleston Residents: Ky Lynn Smith, Keana Spencer" at bounding box center [616, 294] width 605 height 36
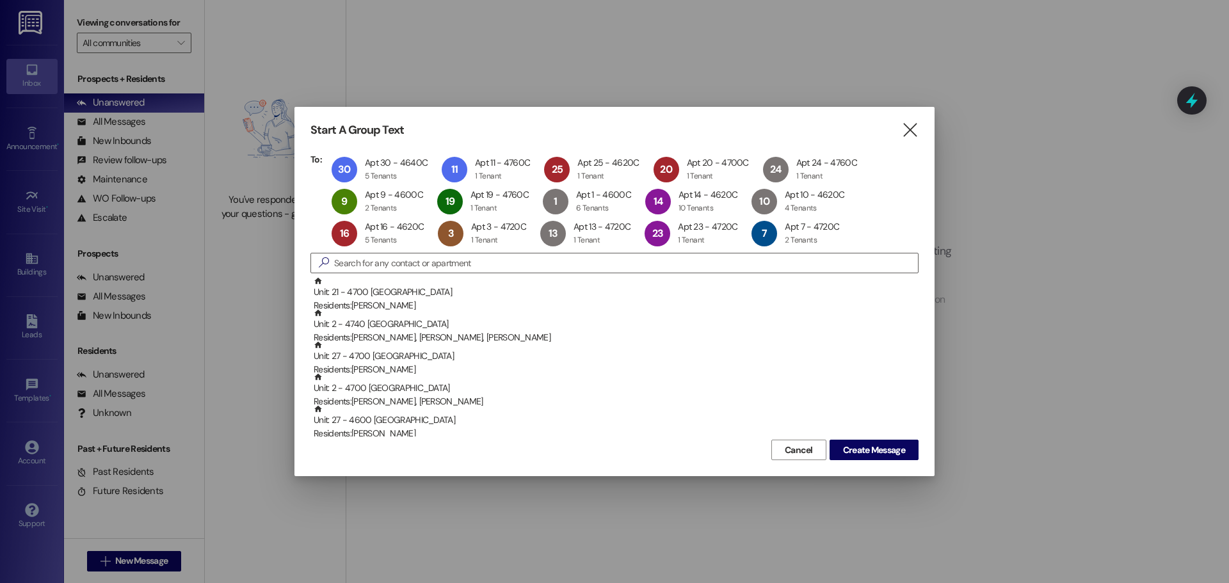
click at [502, 294] on div "Unit: 21 - 4700 Charleston Residents: Luis Delgado Ceballos" at bounding box center [616, 294] width 605 height 36
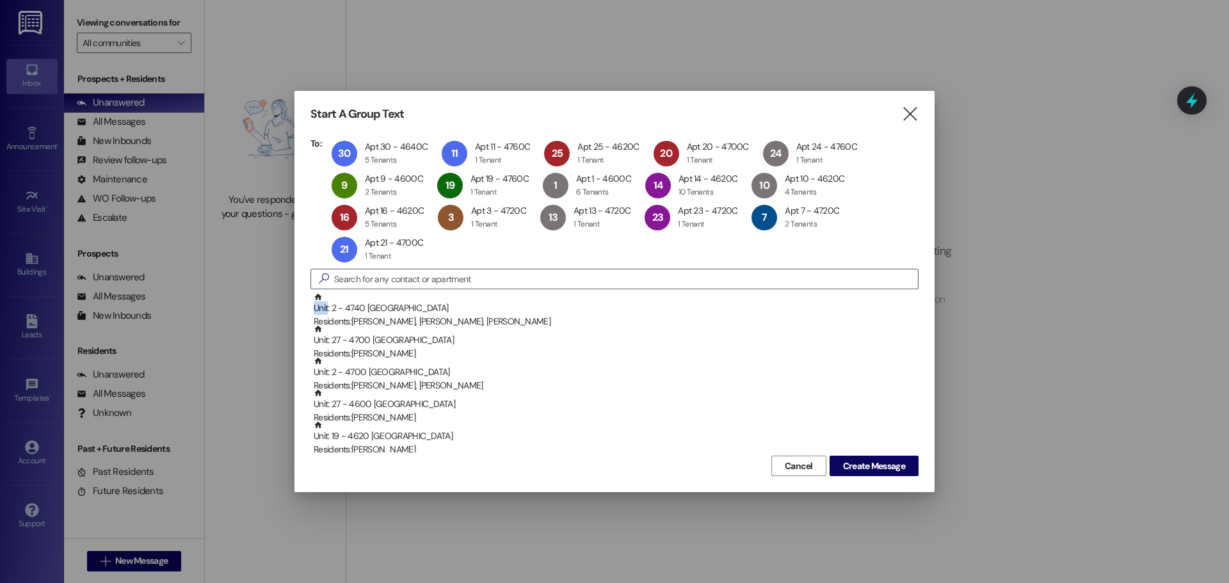
click at [502, 294] on div "Unit: 2 - 4740 Charleston Residents: Glafira Uranda, Sherida S Uranda, Sherida …" at bounding box center [616, 310] width 605 height 36
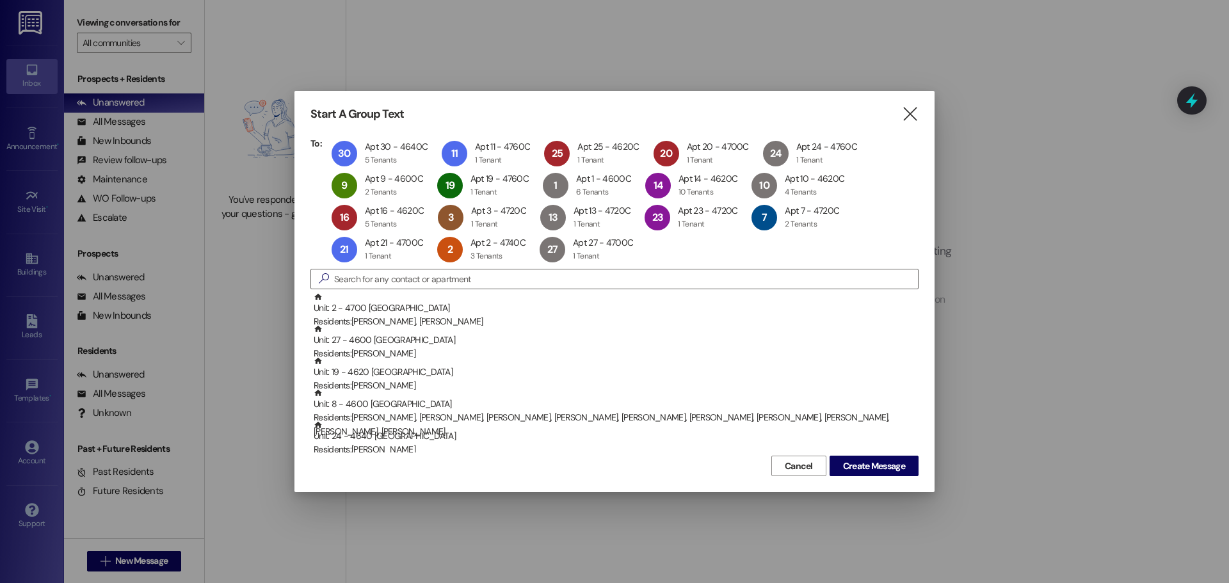
click at [502, 294] on div "Unit: 2 - 4700 Charleston Residents: Rosalio Arteaga, Jesus Rodarte- Salazar" at bounding box center [616, 310] width 605 height 36
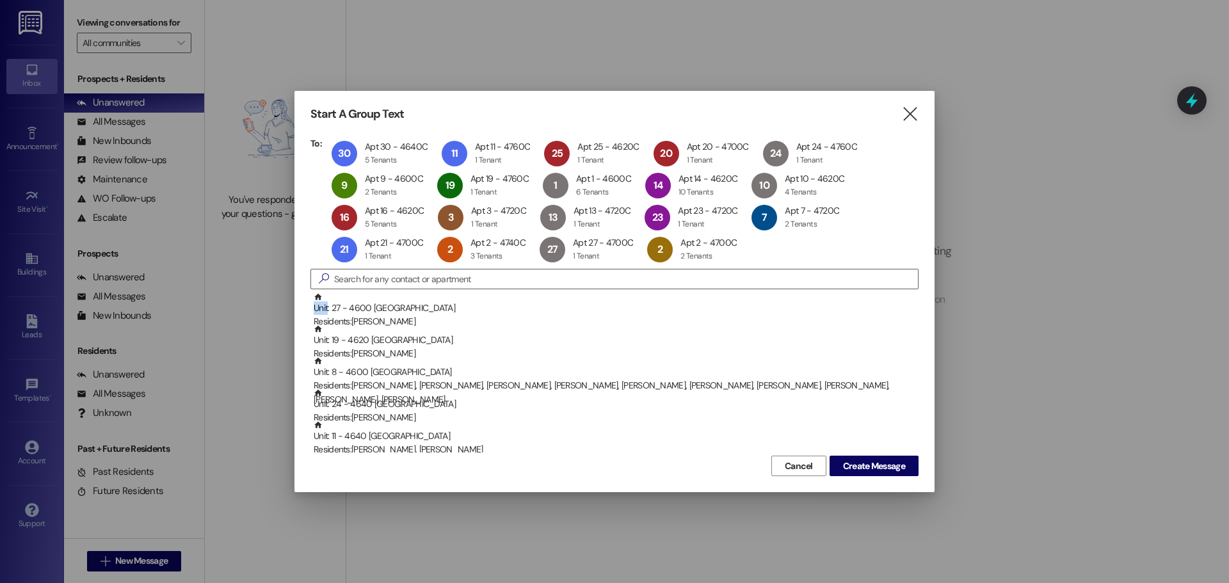
click at [502, 294] on div "Unit: 27 - 4600 Charleston Residents: Debra Buckner" at bounding box center [616, 310] width 605 height 36
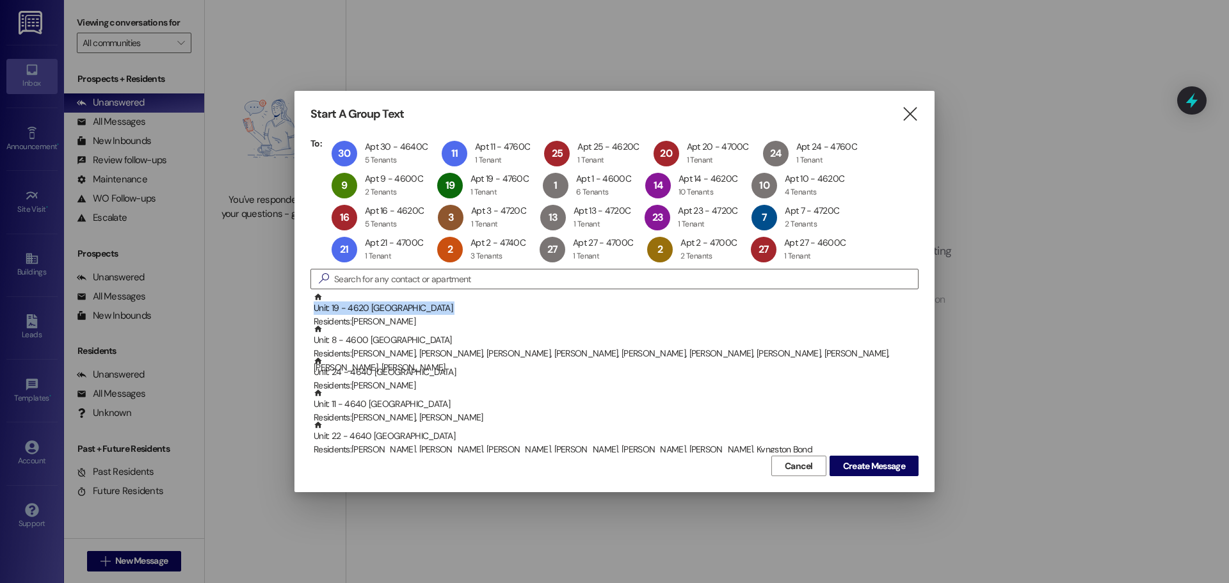
click at [502, 294] on div "Unit: 19 - 4620 Charleston Residents: Martha Valdez" at bounding box center [616, 310] width 605 height 36
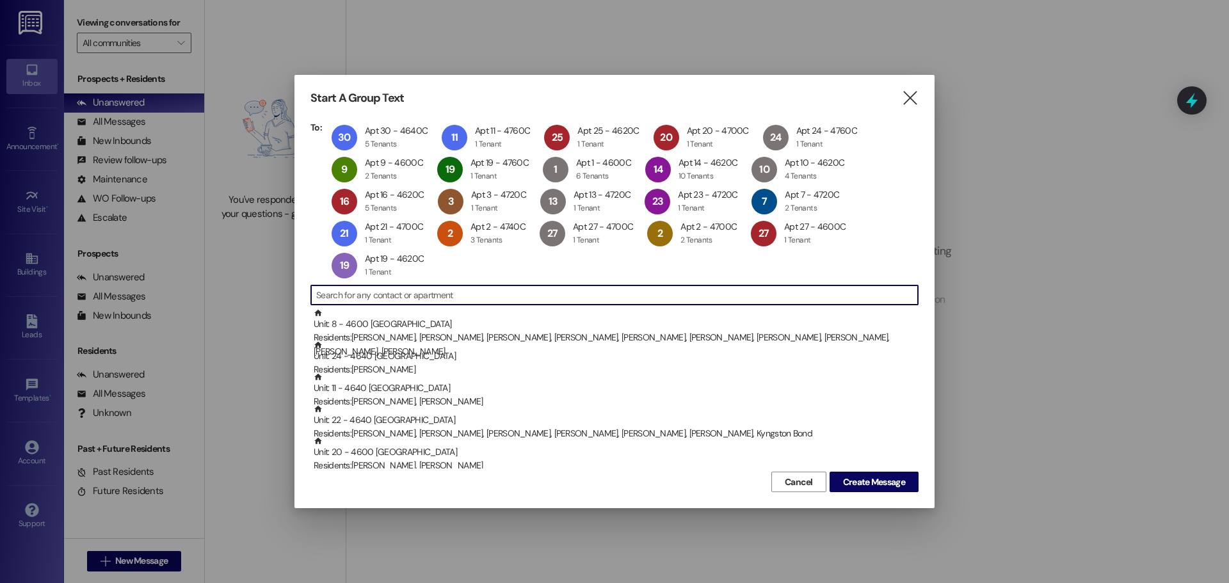
click at [502, 294] on input at bounding box center [617, 295] width 602 height 18
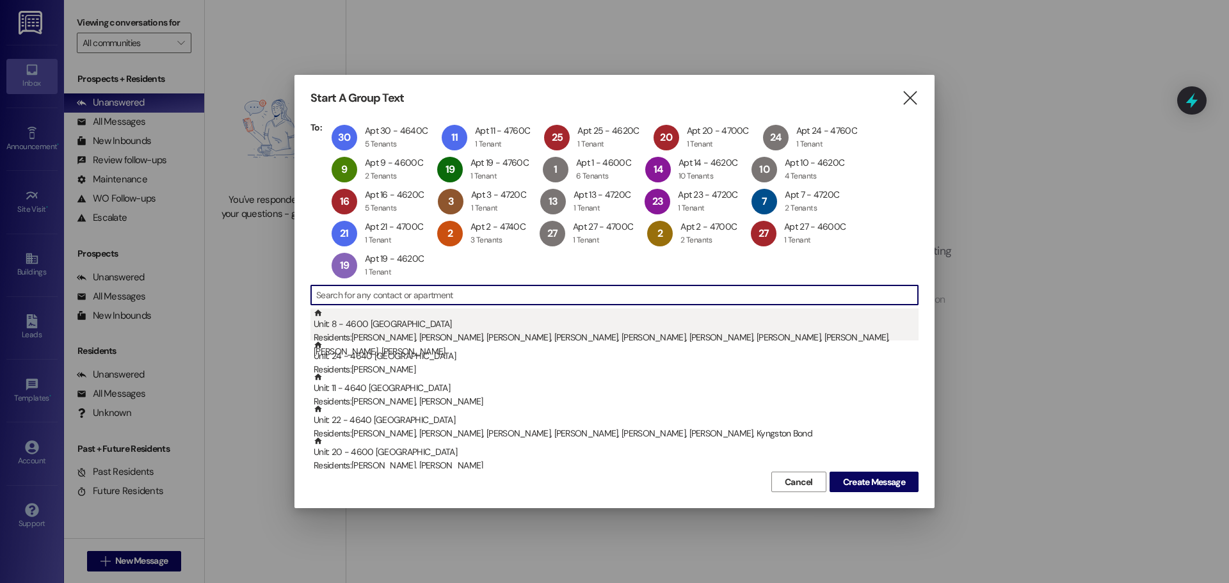
click at [491, 319] on div "Unit: 8 - 4600 Charleston Residents: Mariano Chavez Tabares, Mariano Chavez Tab…" at bounding box center [616, 333] width 605 height 50
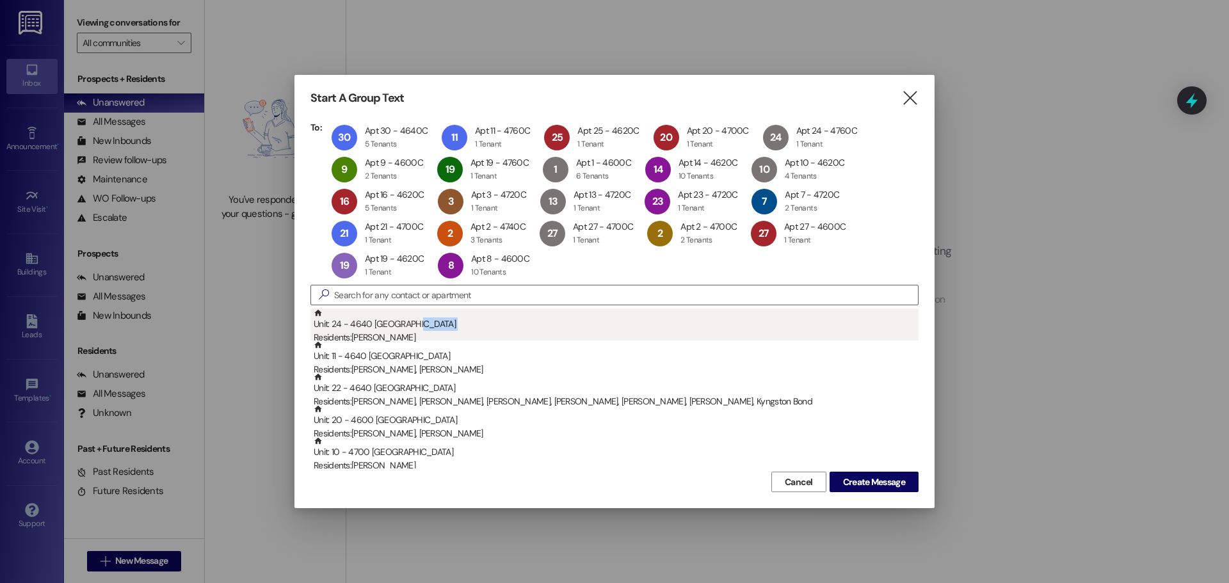
click at [491, 321] on div "Unit: 24 - 4640 Charleston Residents: Alberto Perez" at bounding box center [616, 326] width 605 height 36
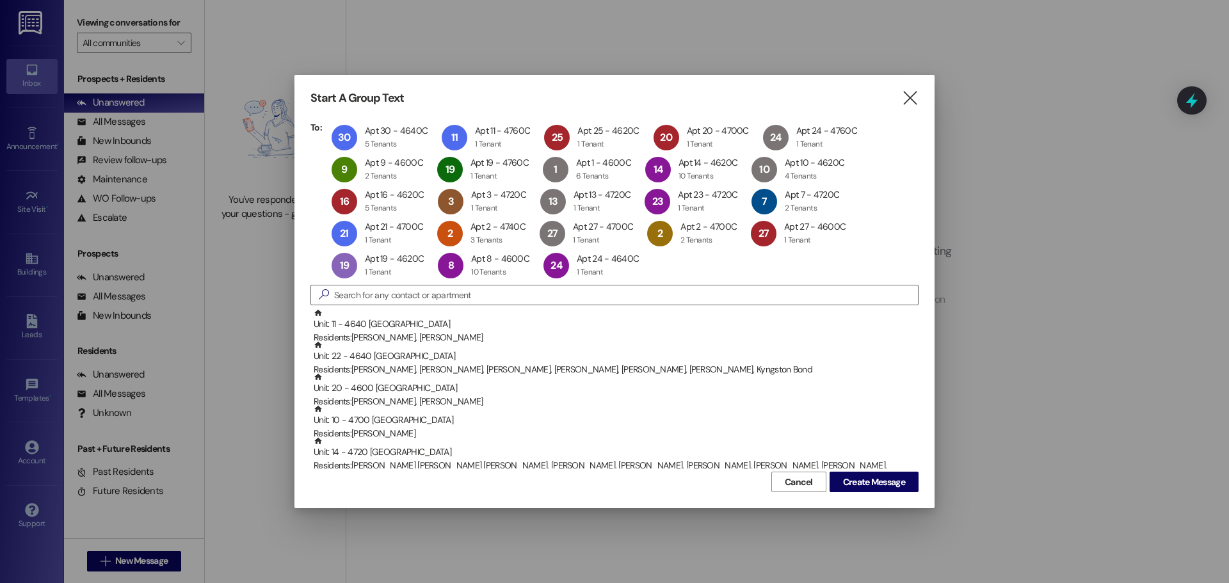
click at [492, 324] on div "Unit: 11 - 4640 Charleston Residents: Delois Thomas, Alberto Mccoy" at bounding box center [616, 326] width 605 height 36
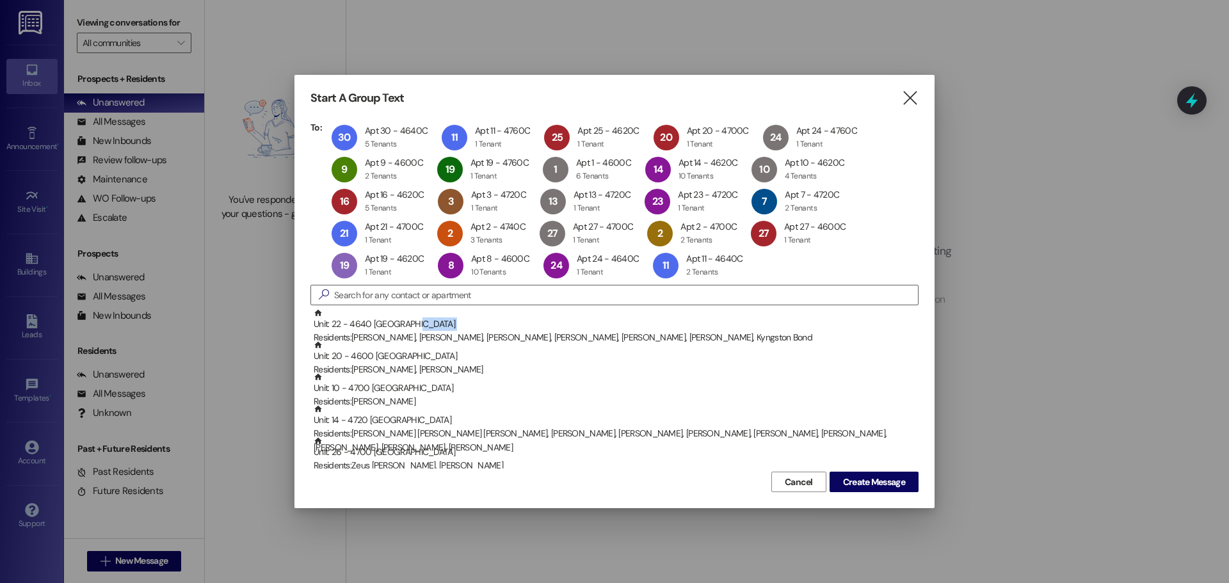
click at [493, 324] on div "Unit: 22 - 4640 Charleston Residents: Maria Dicang, Kyngston Bond, Ariya Dicang…" at bounding box center [616, 326] width 605 height 36
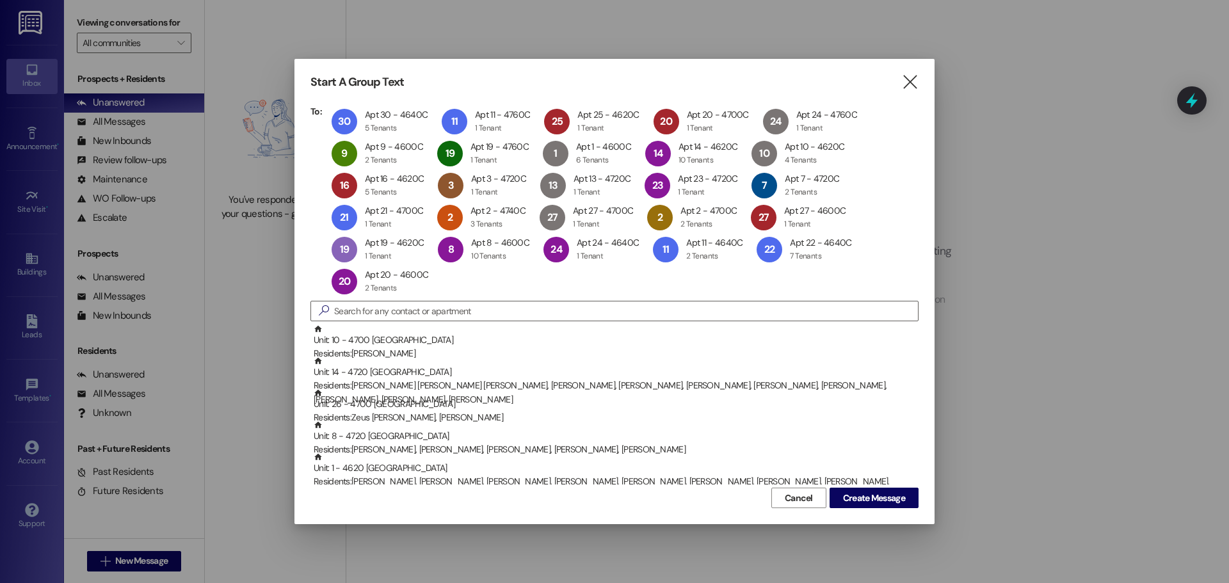
click at [493, 324] on div "Unit: 10 - 4700 Charleston Residents: Rodolfo Frutos Macias" at bounding box center [616, 342] width 605 height 36
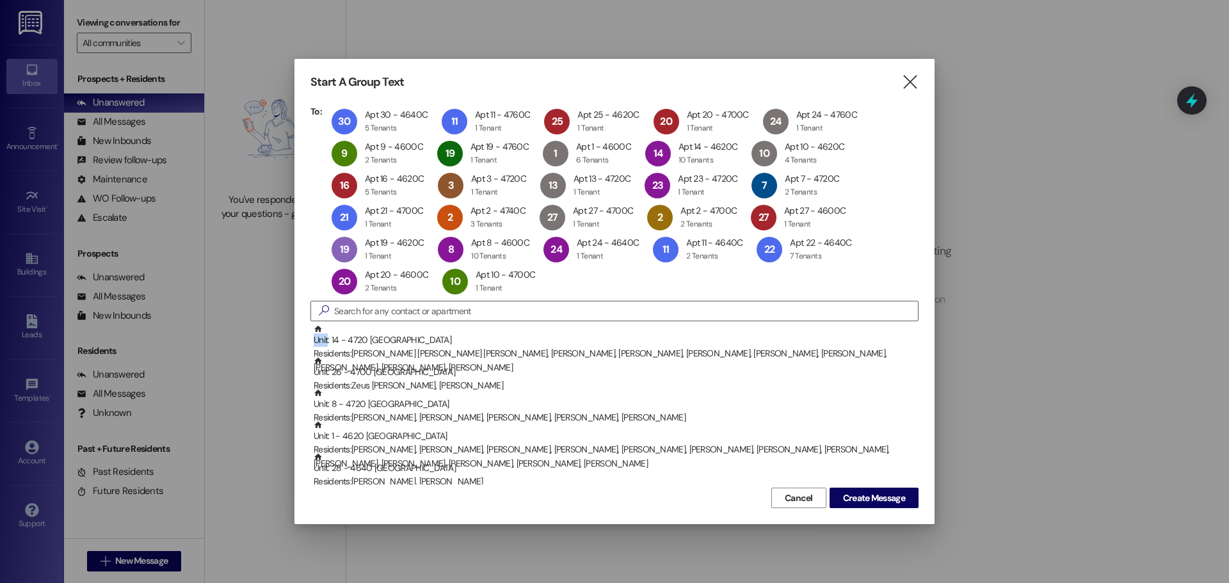
click at [493, 324] on div "Unit: 14 - 4720 Charleston Residents: Rafael Jimenez Sagrero, Hilda Ponce Prude…" at bounding box center [616, 349] width 605 height 50
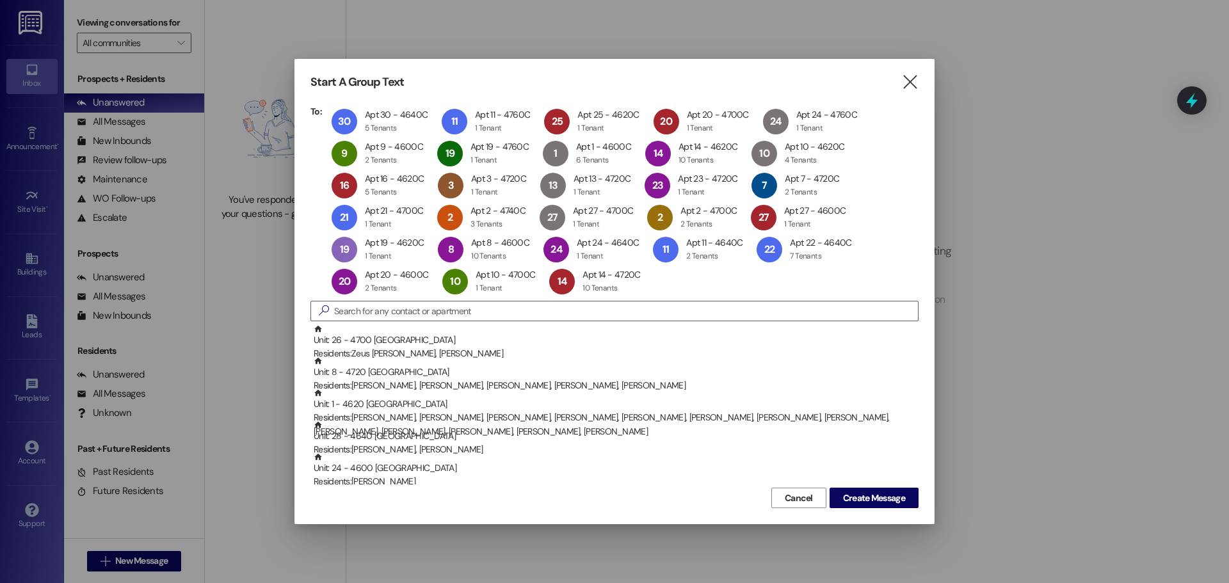
click at [493, 324] on div "Unit: 26 - 4700 Charleston Residents: Zeus Ulises Rodriguez, Alexis Deleon" at bounding box center [616, 342] width 605 height 36
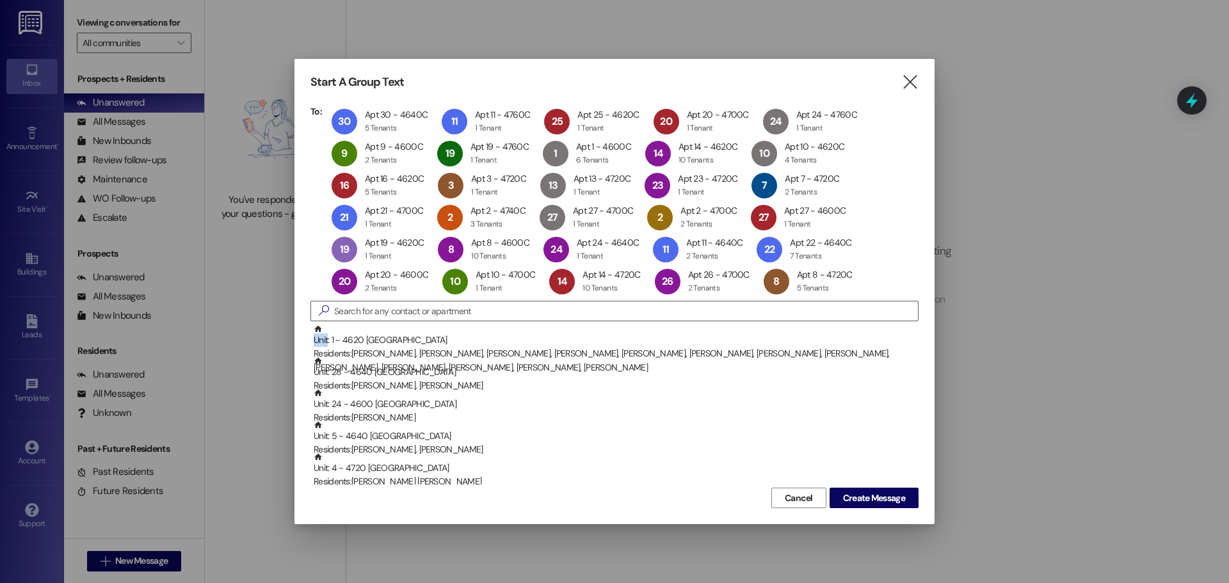
click at [493, 324] on div "Unit: 1 - 4620 Charleston Residents: Mary Watts, Kassidy Watts, Christopher Wat…" at bounding box center [616, 349] width 605 height 50
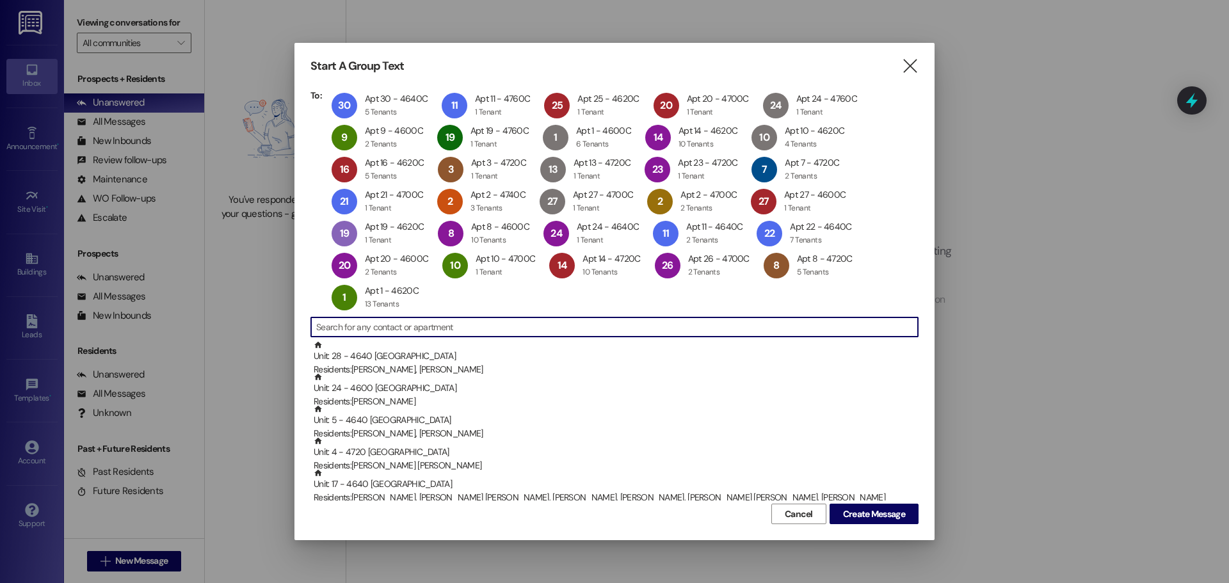
click at [493, 324] on input at bounding box center [617, 327] width 602 height 18
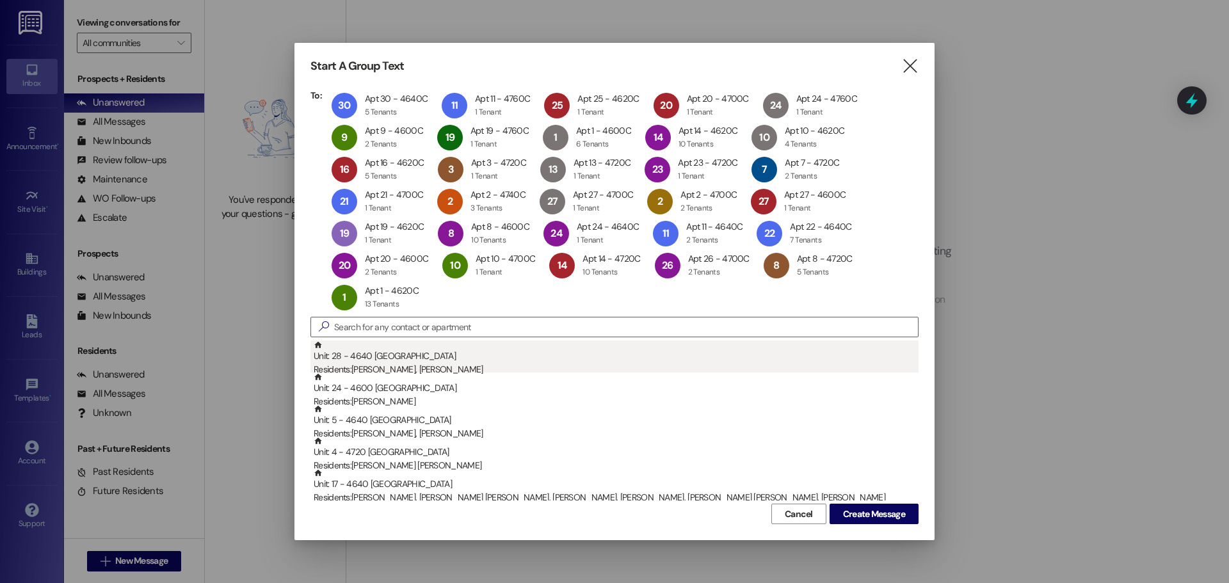
click at [480, 352] on div "Unit: 28 - 4640 Charleston Residents: Paulo Martinez Dominguez, Edgar Rios" at bounding box center [616, 358] width 605 height 36
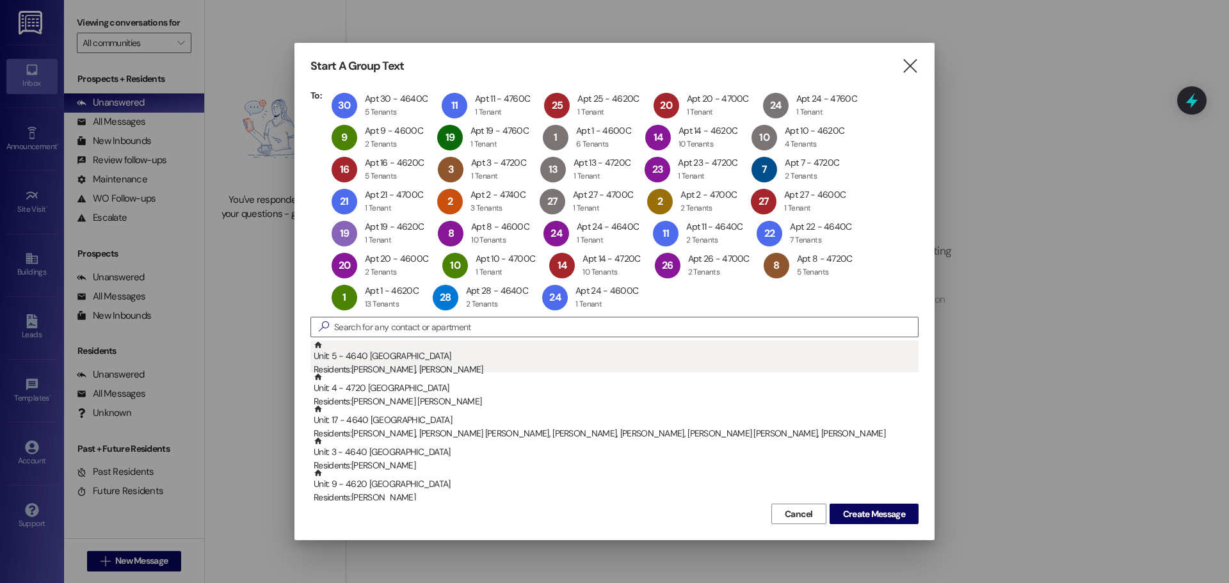
click at [479, 367] on div "Residents: Guadalupe Serrano, Jose Villasana Diaz" at bounding box center [616, 369] width 605 height 13
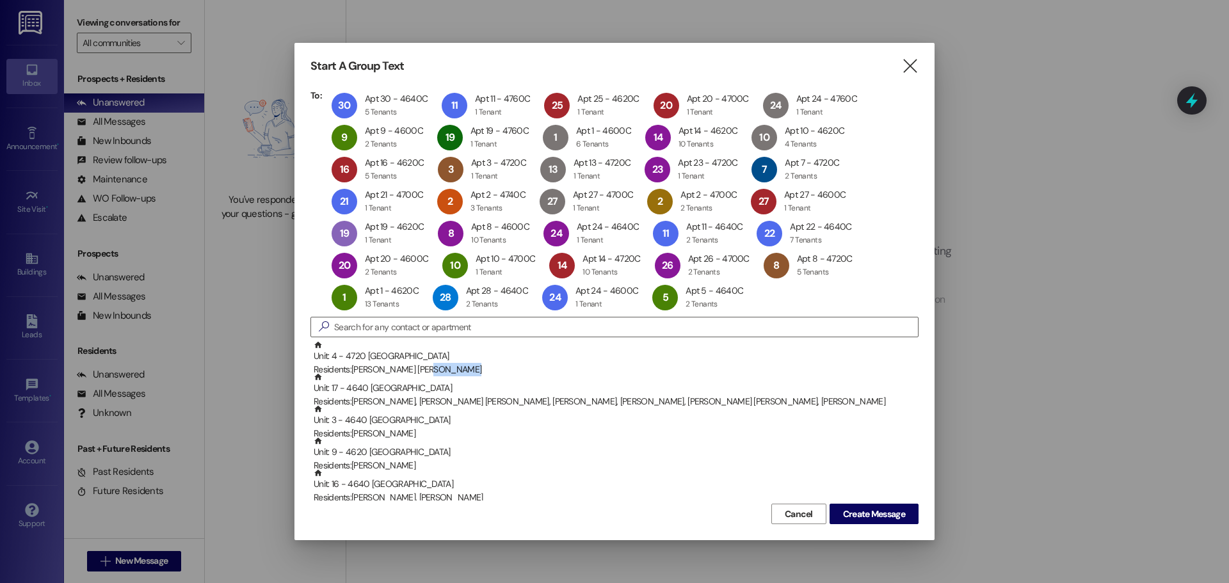
click at [479, 367] on div "Residents: Jose Aldo Madrigal" at bounding box center [616, 369] width 605 height 13
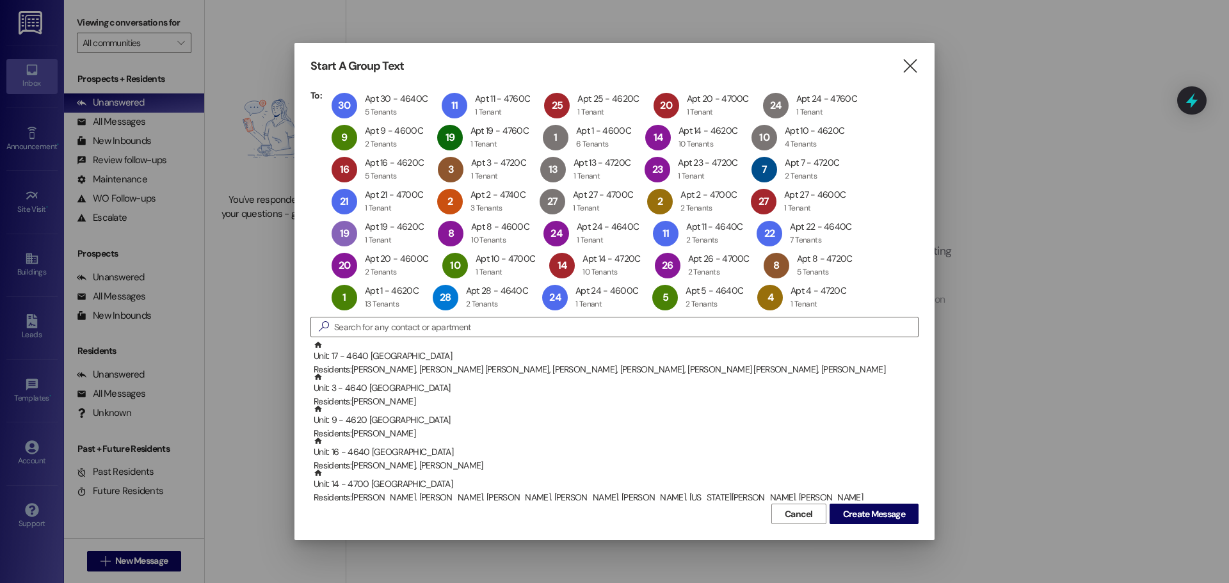
click at [479, 367] on div "Residents: Martin Casillas, Filiberto Jr Barriga, Filiberto Barriga, Filiberto …" at bounding box center [616, 369] width 605 height 13
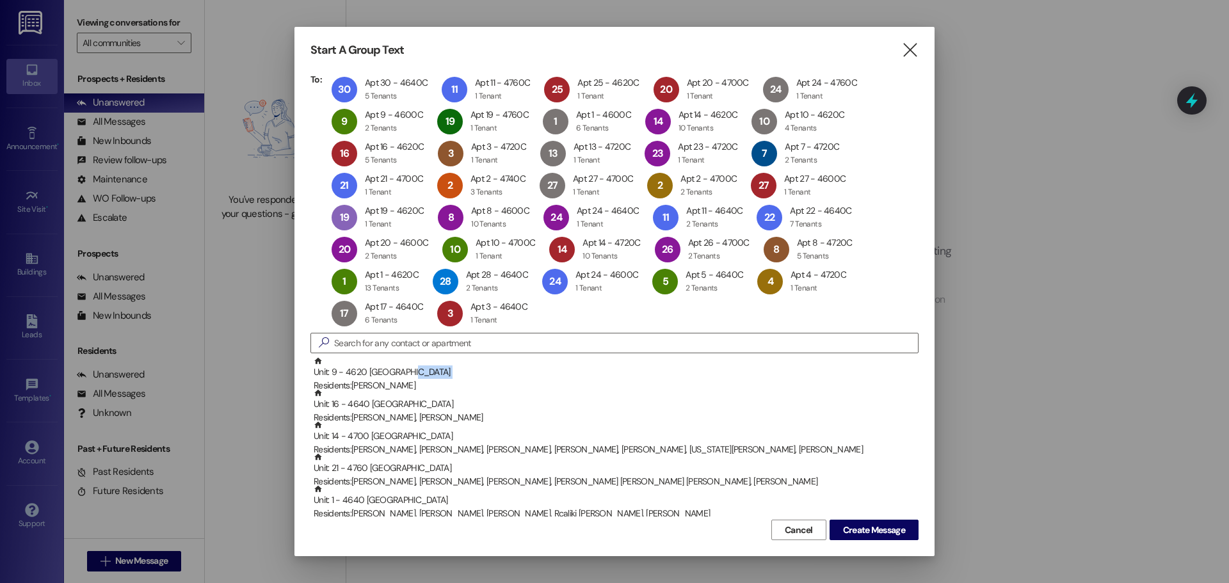
click at [479, 367] on div "Unit: 9 - 4620 Charleston Residents: Myrna Hoyte" at bounding box center [616, 374] width 605 height 36
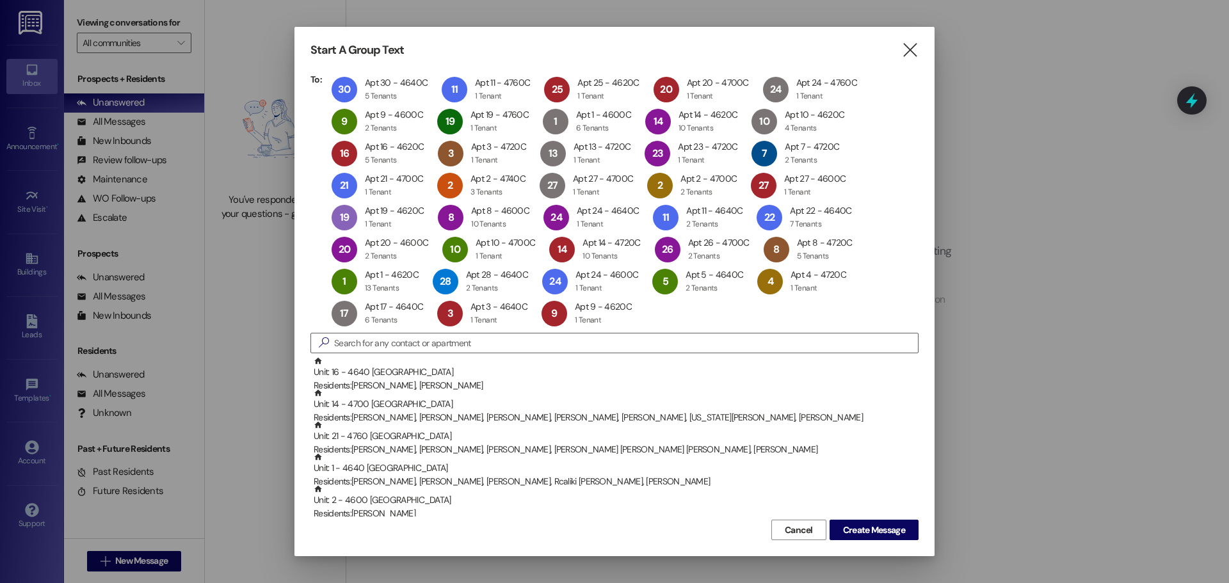
click at [479, 381] on div "Residents: Eduardo Diaz Gonzales, Crispin Diaz Gonzalez" at bounding box center [616, 385] width 605 height 13
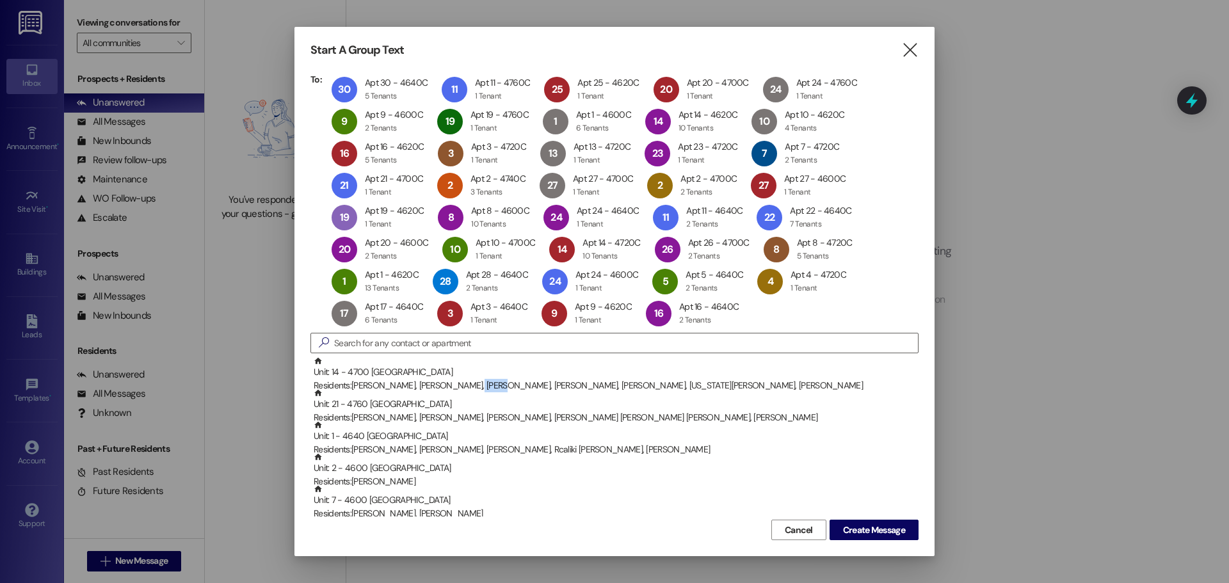
click at [479, 381] on div "Residents: Aldo Lazgado, Rosario Rivera Barjas, Aldo Delgado, Christopher Delga…" at bounding box center [616, 385] width 605 height 13
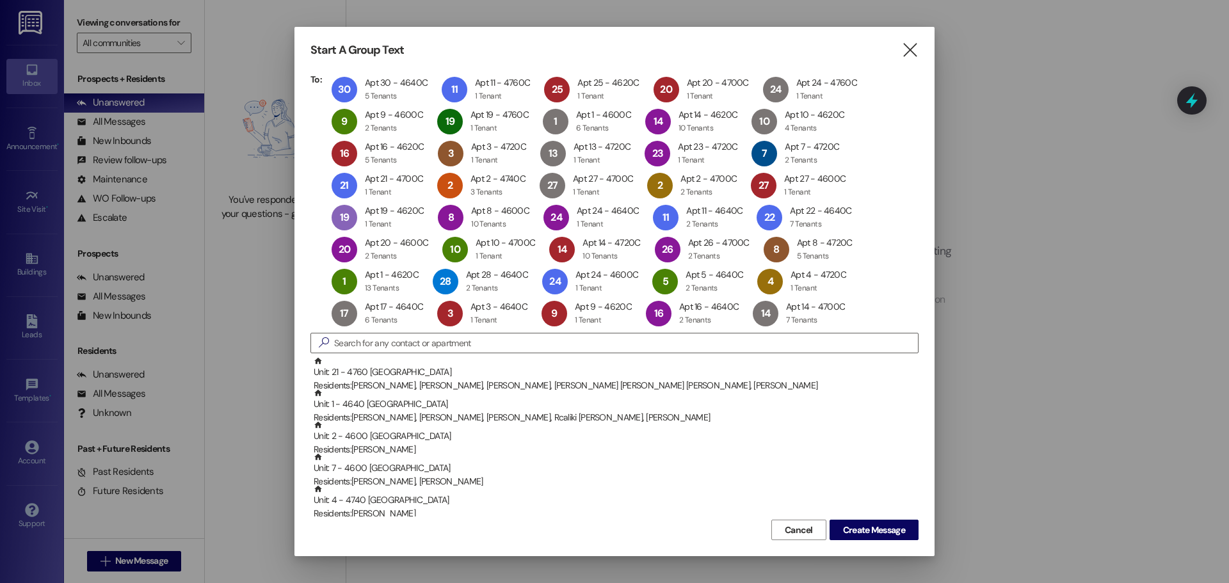
click at [479, 381] on div "Residents: Ryanne Hilton, Evalyn Marie Ramirez, Dominick Ramirez, Marchelo Rami…" at bounding box center [616, 385] width 605 height 13
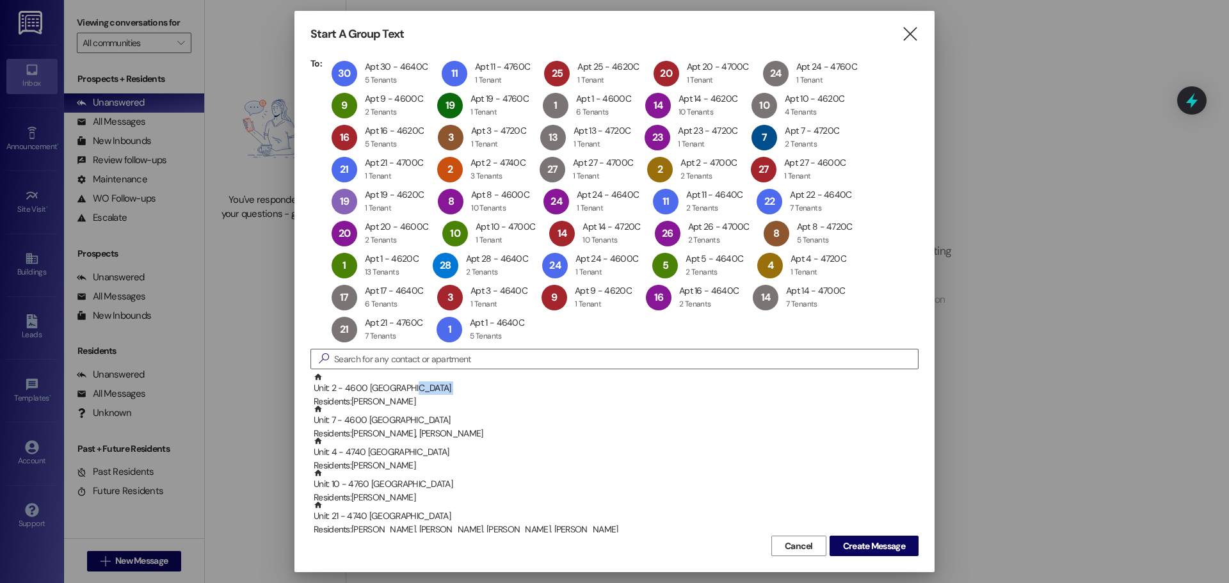
click at [479, 381] on div "Unit: 2 - 4600 Charleston Residents: Chaquinta Mcclendon" at bounding box center [616, 390] width 605 height 36
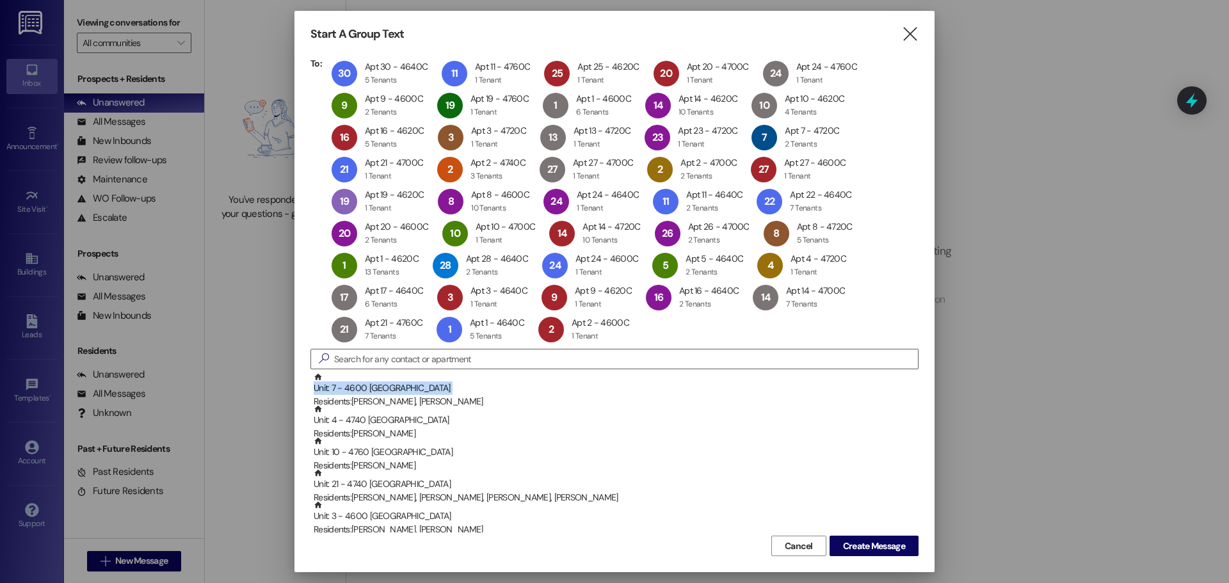
click at [479, 382] on div "Unit: 7 - 4600 Charleston Residents: Cedric Wester, Leonard Jackson" at bounding box center [616, 390] width 605 height 36
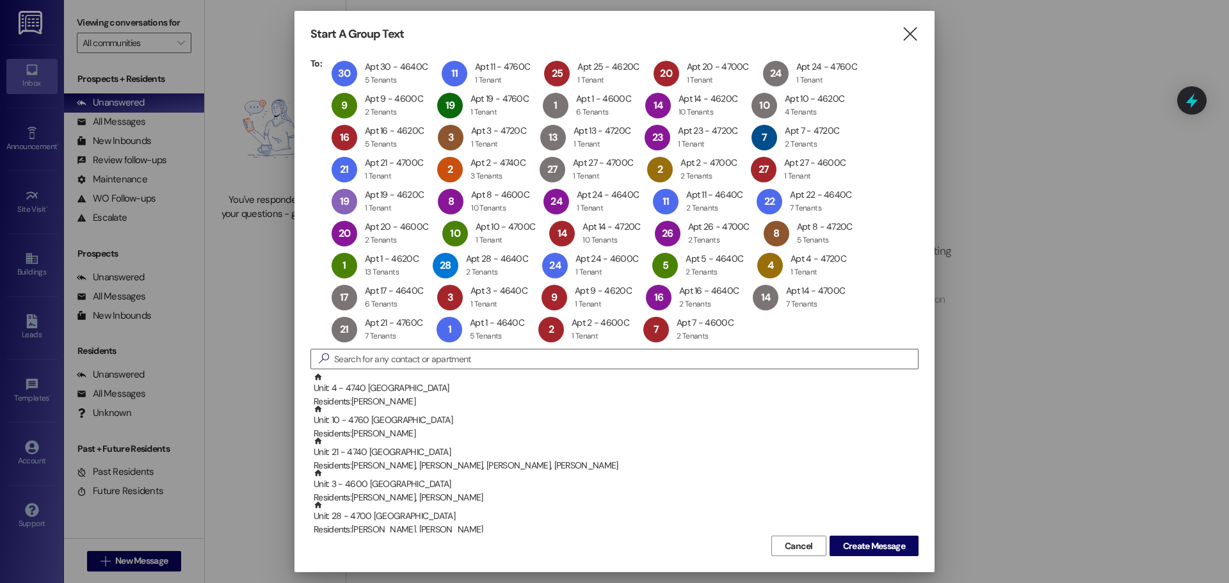
click at [477, 390] on div "Unit: 4 - 4740 Charleston Residents: Mark Icarro" at bounding box center [616, 390] width 605 height 36
click at [477, 390] on div "Unit: 10 - 4760 Charleston Residents: Maureen Mcgory" at bounding box center [616, 390] width 605 height 36
click at [477, 368] on input at bounding box center [626, 359] width 584 height 18
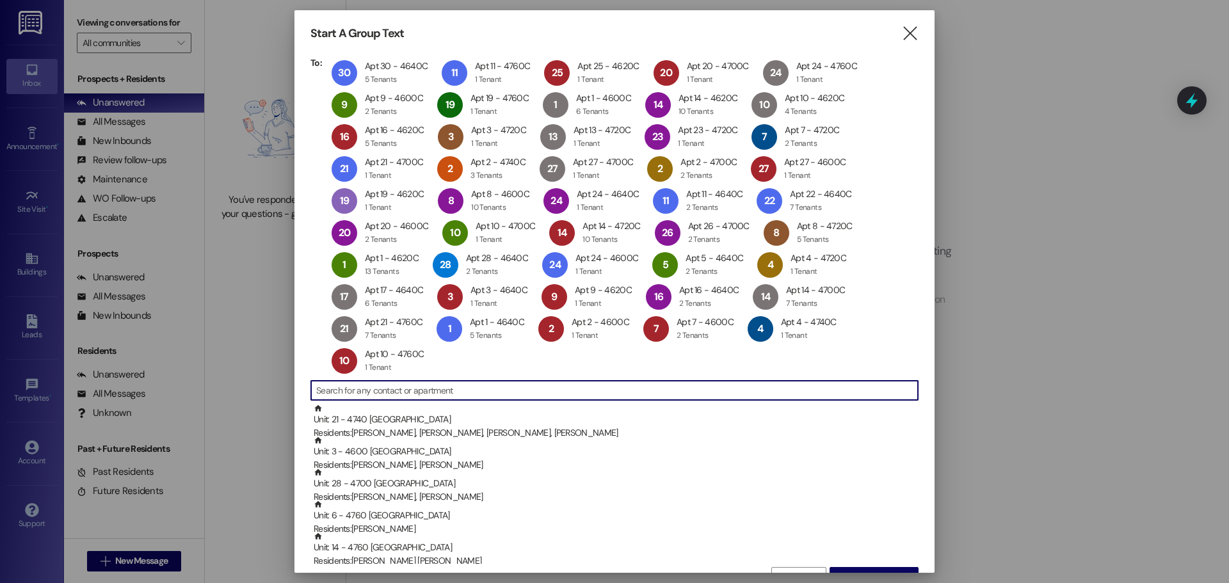
click at [477, 390] on input at bounding box center [617, 390] width 602 height 18
click at [463, 385] on input at bounding box center [617, 390] width 602 height 18
type input "a"
click at [443, 388] on input "4760" at bounding box center [606, 390] width 581 height 18
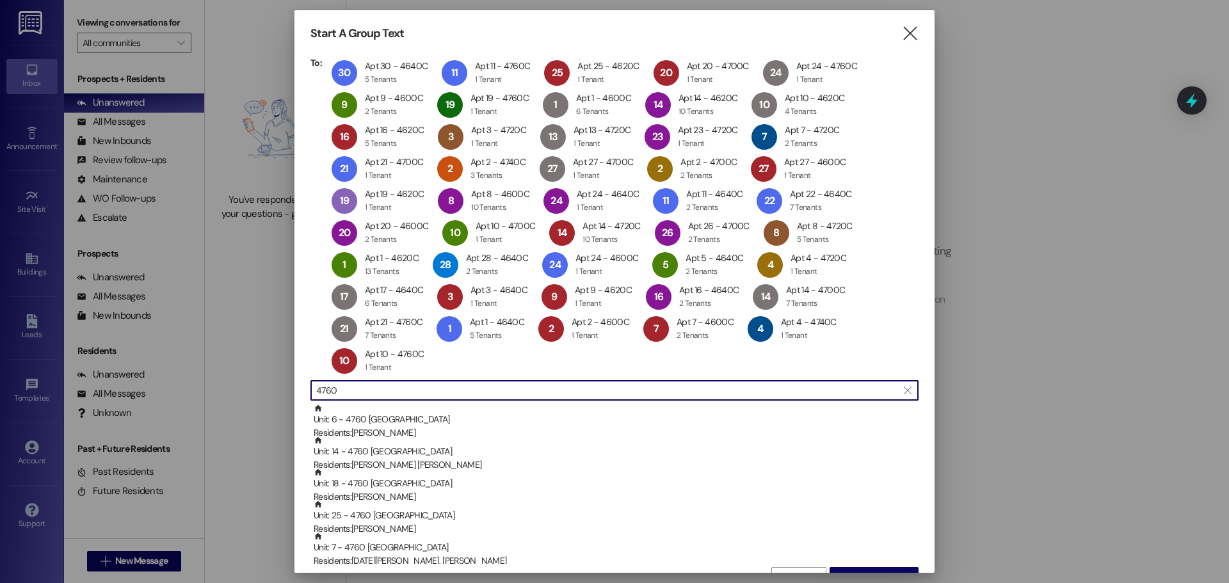
click at [443, 388] on input "4760" at bounding box center [606, 390] width 581 height 18
type input "4760"
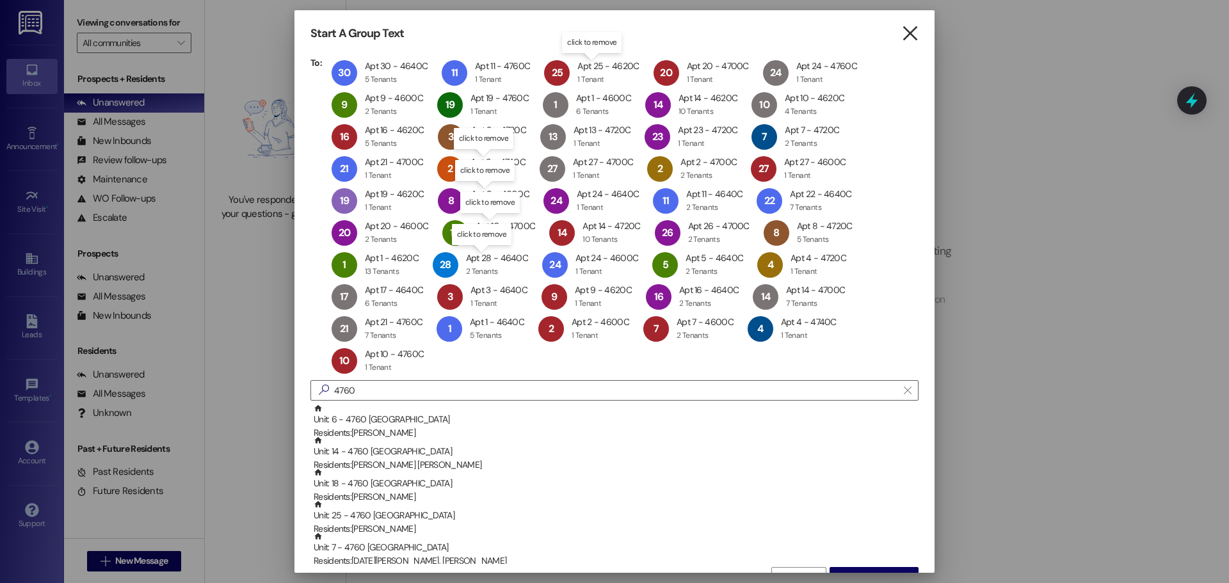
click at [905, 28] on icon "" at bounding box center [909, 33] width 17 height 13
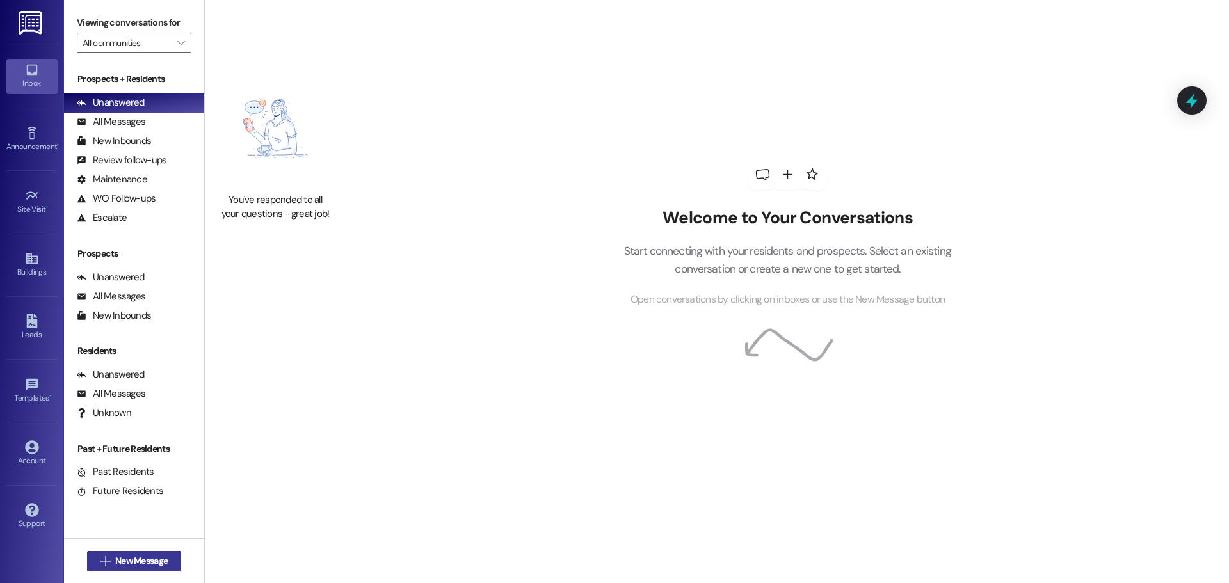
click at [108, 564] on icon "" at bounding box center [105, 561] width 10 height 10
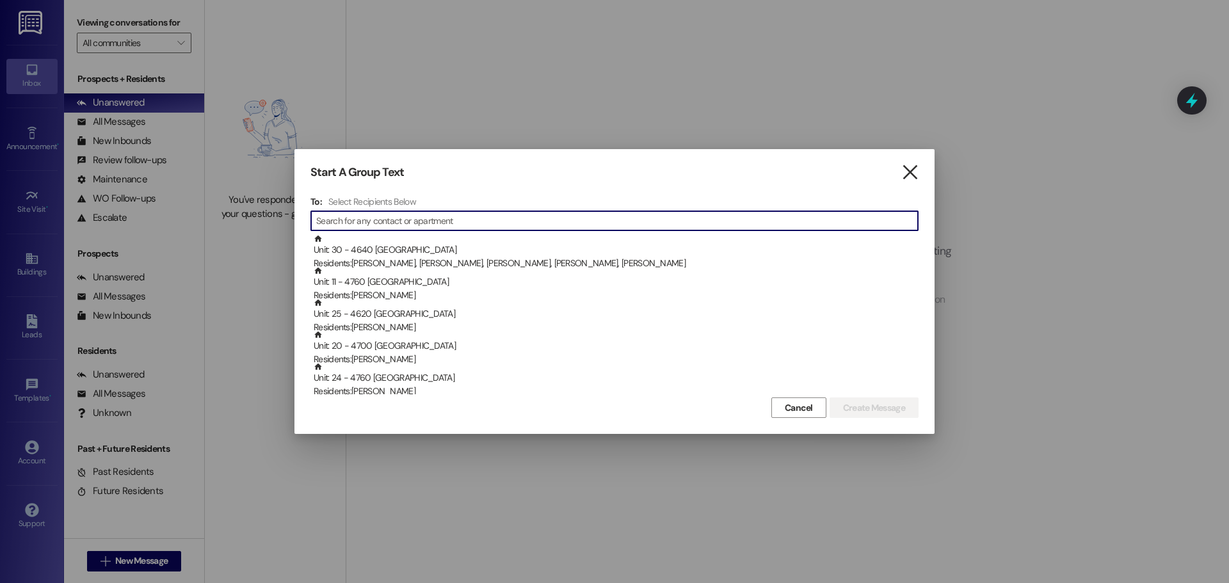
click at [914, 170] on icon "" at bounding box center [909, 172] width 17 height 13
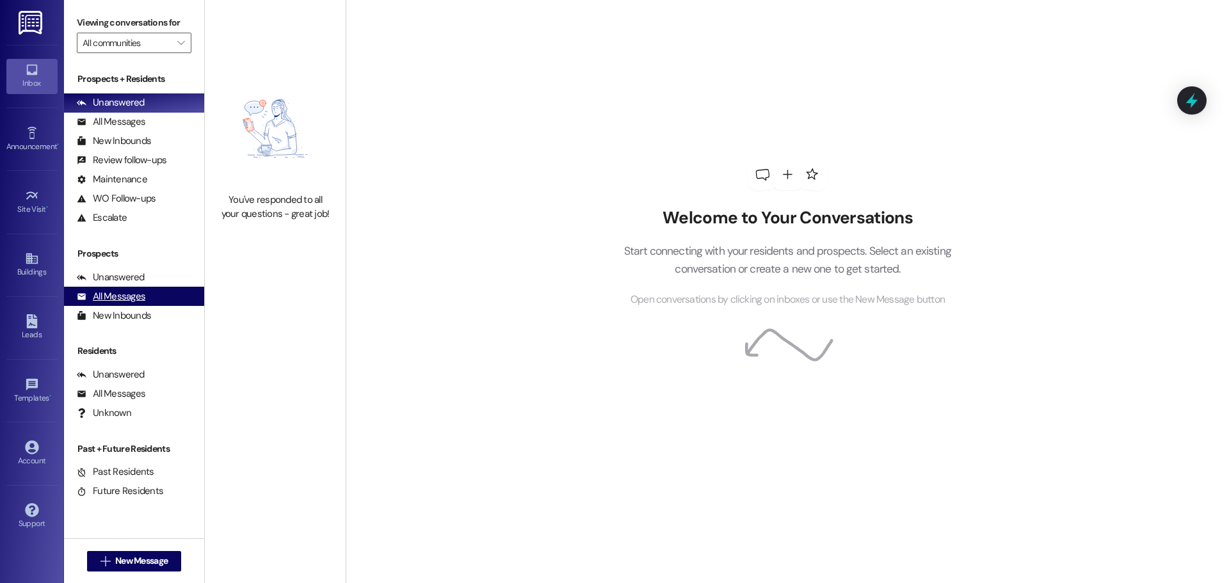
click at [147, 294] on div "All Messages (undefined)" at bounding box center [134, 296] width 140 height 19
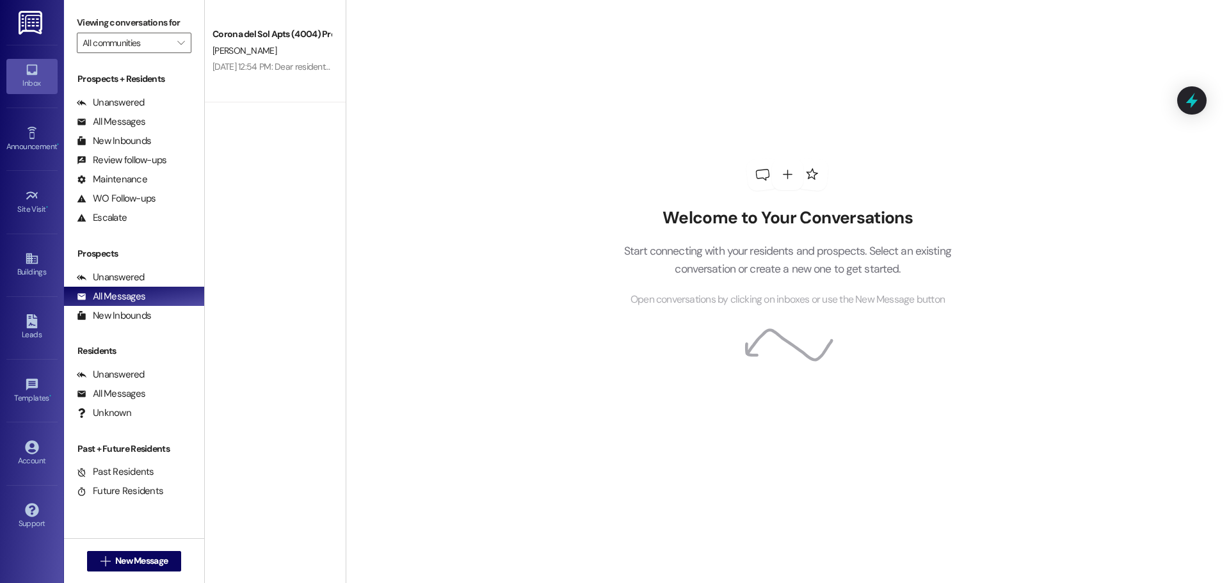
click at [29, 70] on icon at bounding box center [32, 70] width 14 height 14
click at [126, 45] on input "All communities" at bounding box center [127, 43] width 88 height 20
click at [527, 158] on div "Welcome to Your Conversations Start connecting with your residents and prospect…" at bounding box center [787, 291] width 883 height 583
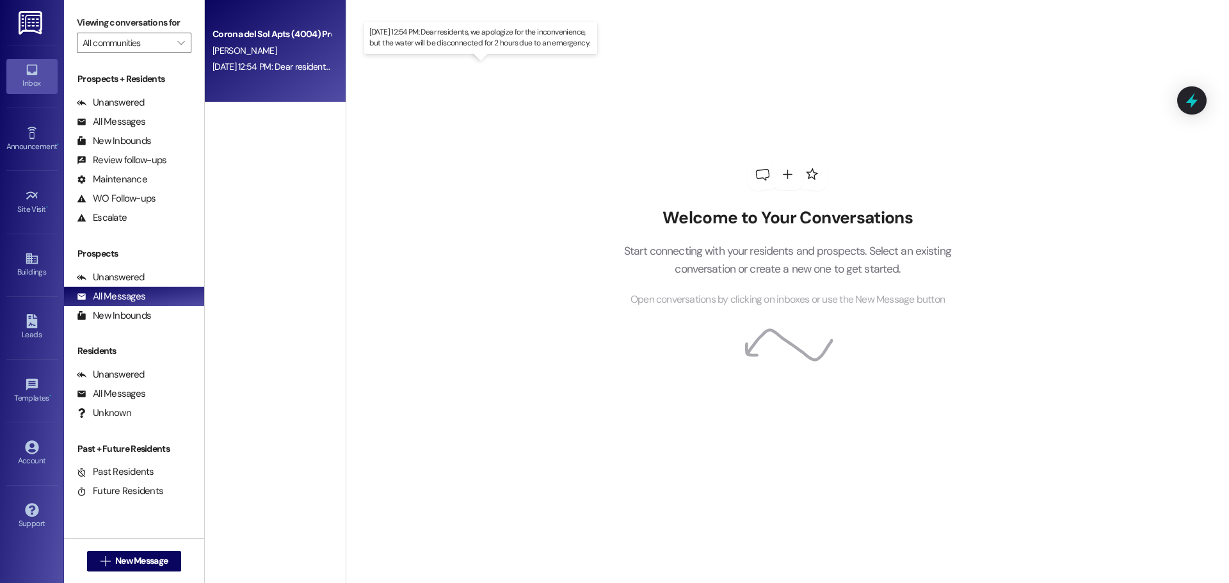
click at [266, 70] on div "Jun 19, 2025 at 12:54 PM: Dear residents, we apologize for the inconvenience, b…" at bounding box center [466, 67] width 509 height 12
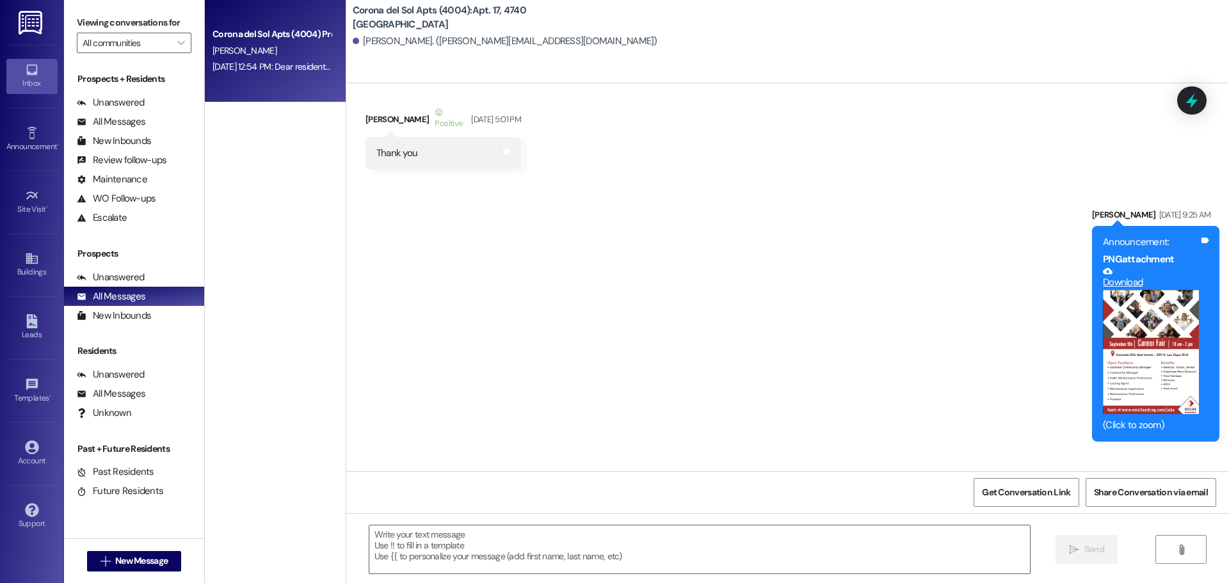
scroll to position [165, 0]
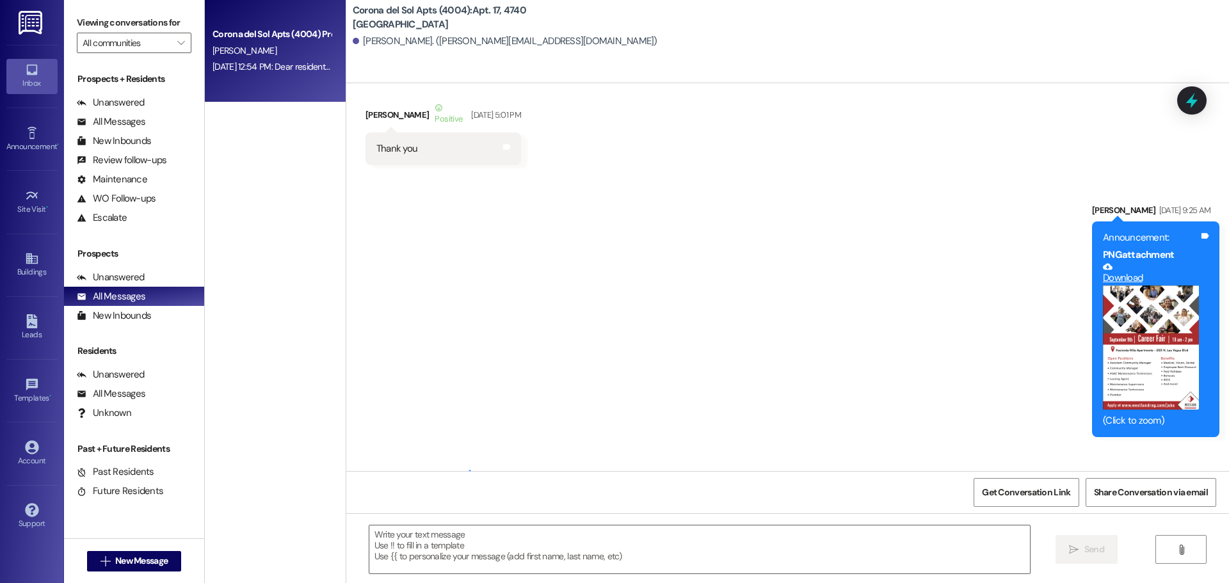
click at [1140, 351] on button "Zoom image" at bounding box center [1151, 347] width 96 height 125
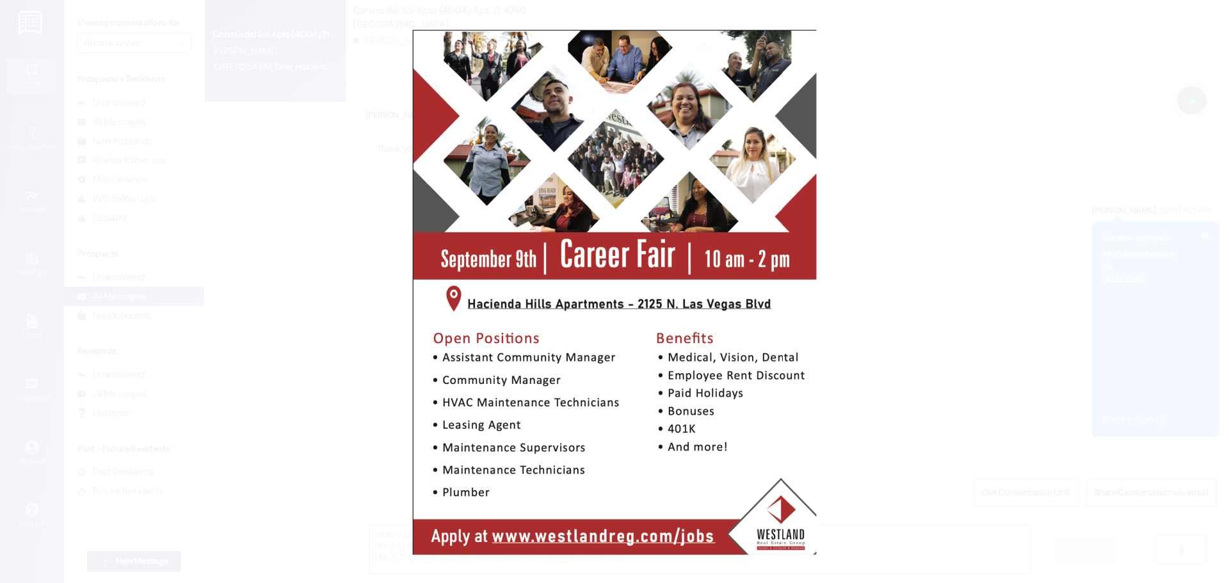
click at [1140, 351] on button "Unzoom image" at bounding box center [614, 291] width 1229 height 583
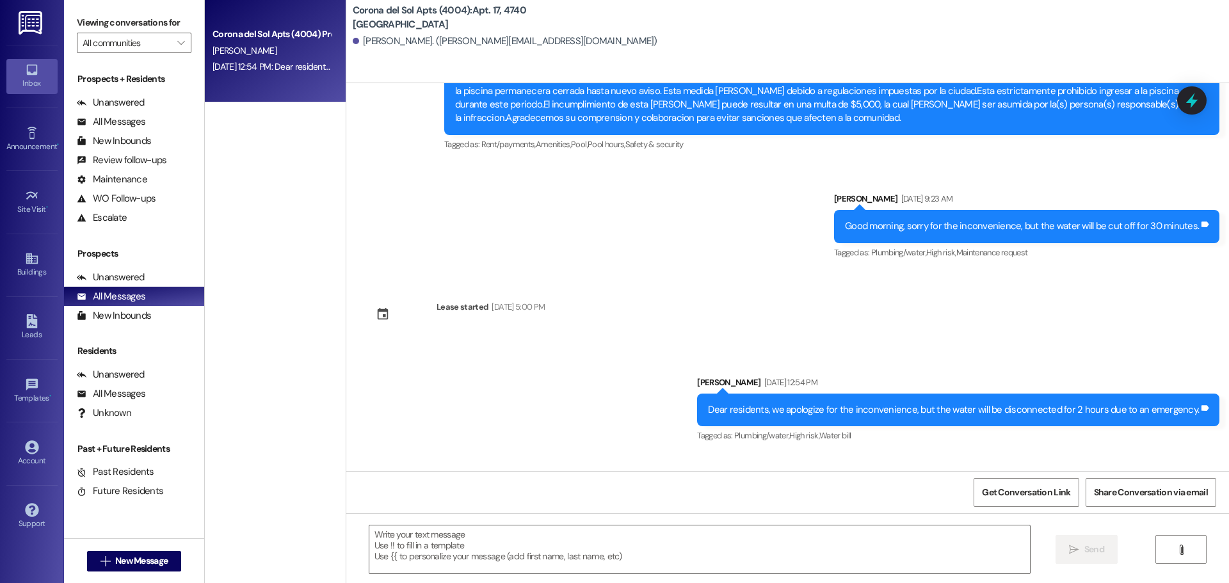
scroll to position [14347, 0]
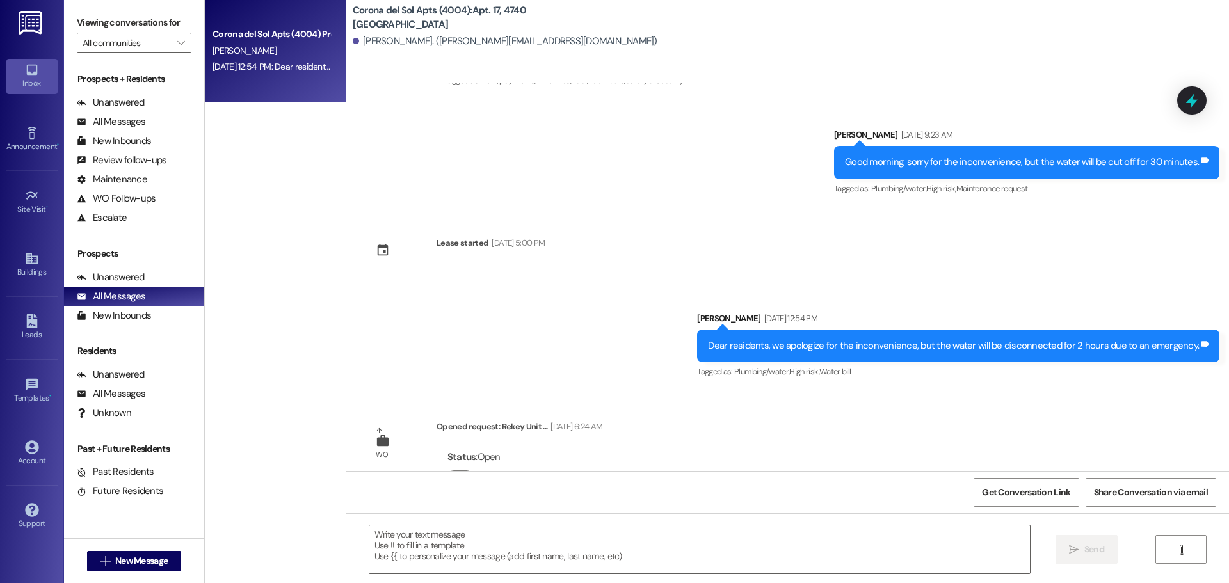
click at [317, 376] on div "Corona del Sol Apts (4004) Prospect D. Crisler Jun 19, 2025 at 12:54 PM: Dear r…" at bounding box center [275, 246] width 141 height 492
